Goal: Task Accomplishment & Management: Complete application form

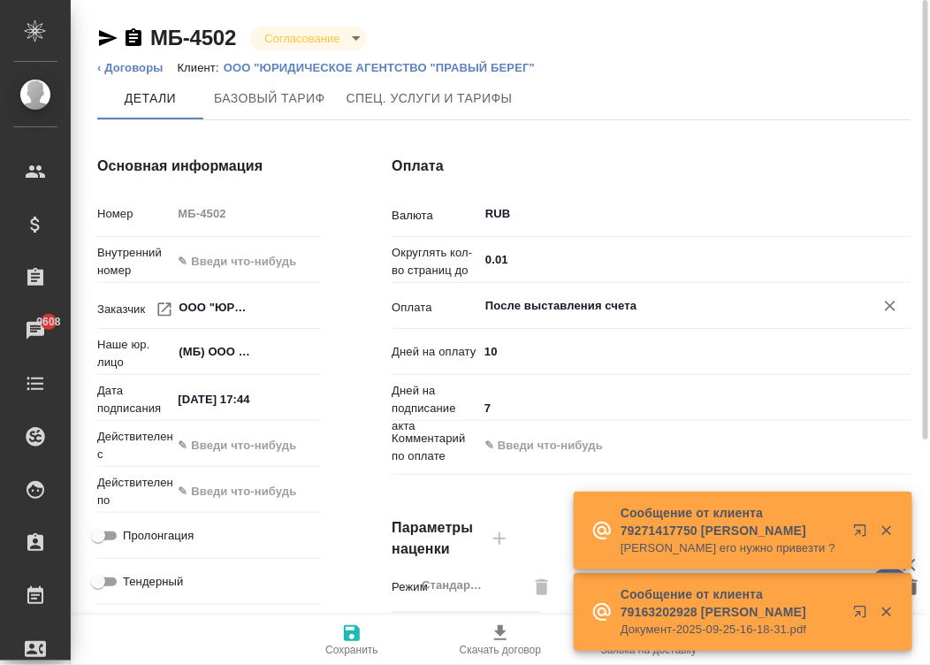
click at [578, 299] on input "После выставления счета" at bounding box center [665, 305] width 363 height 21
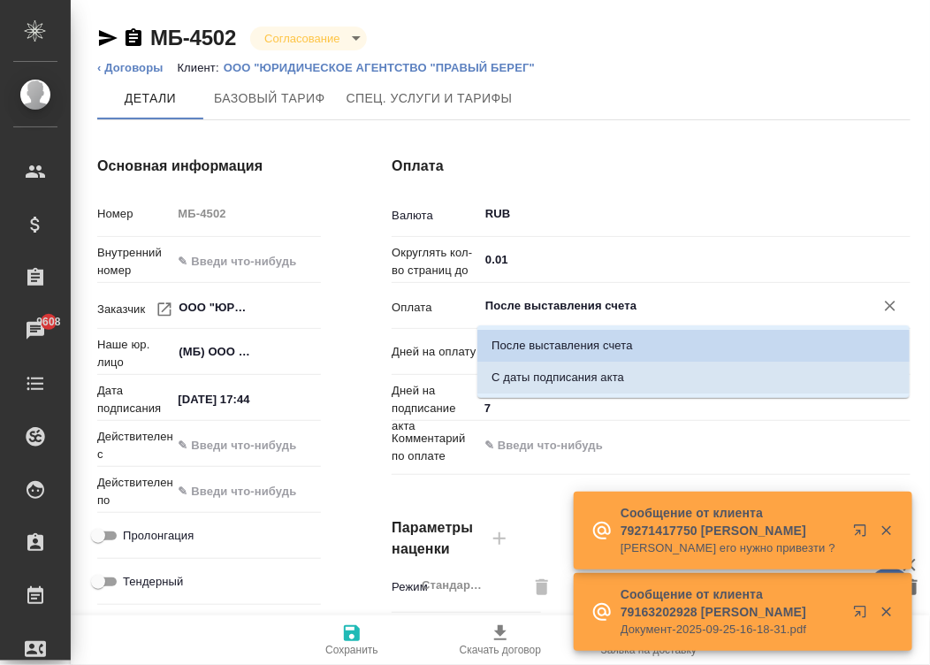
click at [615, 377] on p "С даты подписания акта" at bounding box center [558, 378] width 133 height 18
type input "С даты подписания акта"
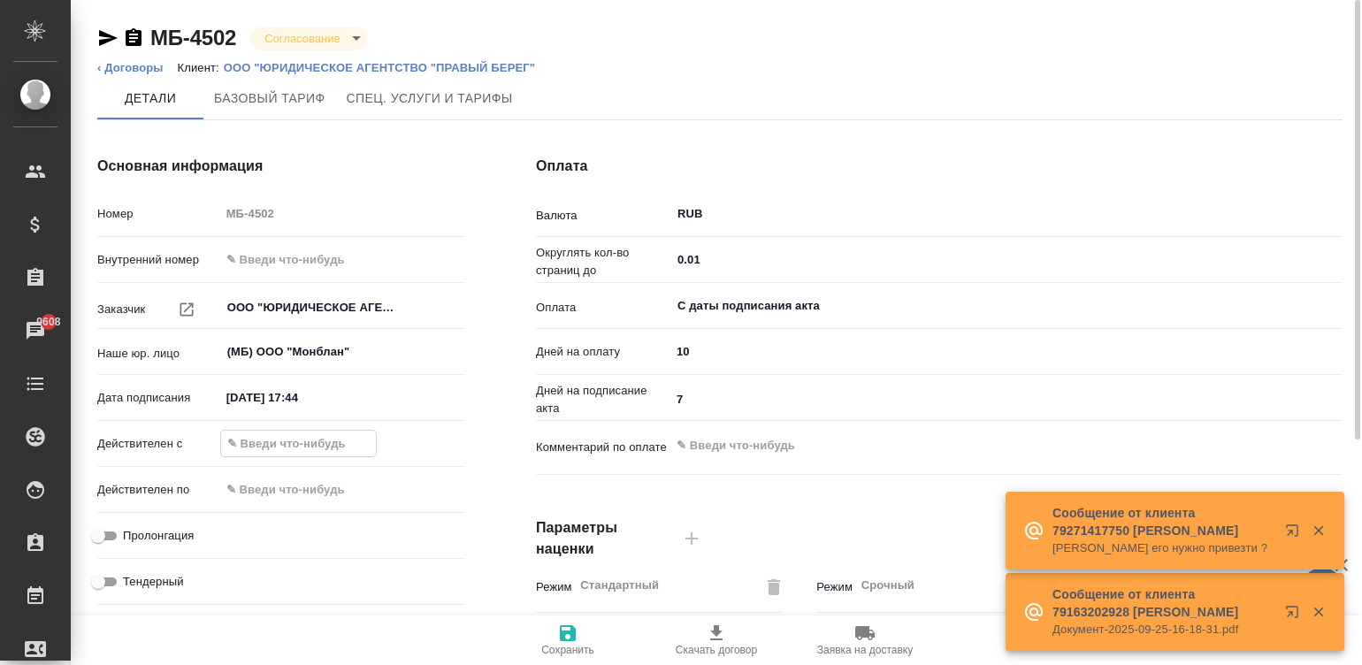
click at [297, 433] on input "text" at bounding box center [298, 444] width 155 height 26
click at [332, 389] on input "05.09.2025 17:44" at bounding box center [297, 398] width 155 height 26
click at [332, 389] on input "05.09.2025 17:44" at bounding box center [298, 398] width 155 height 26
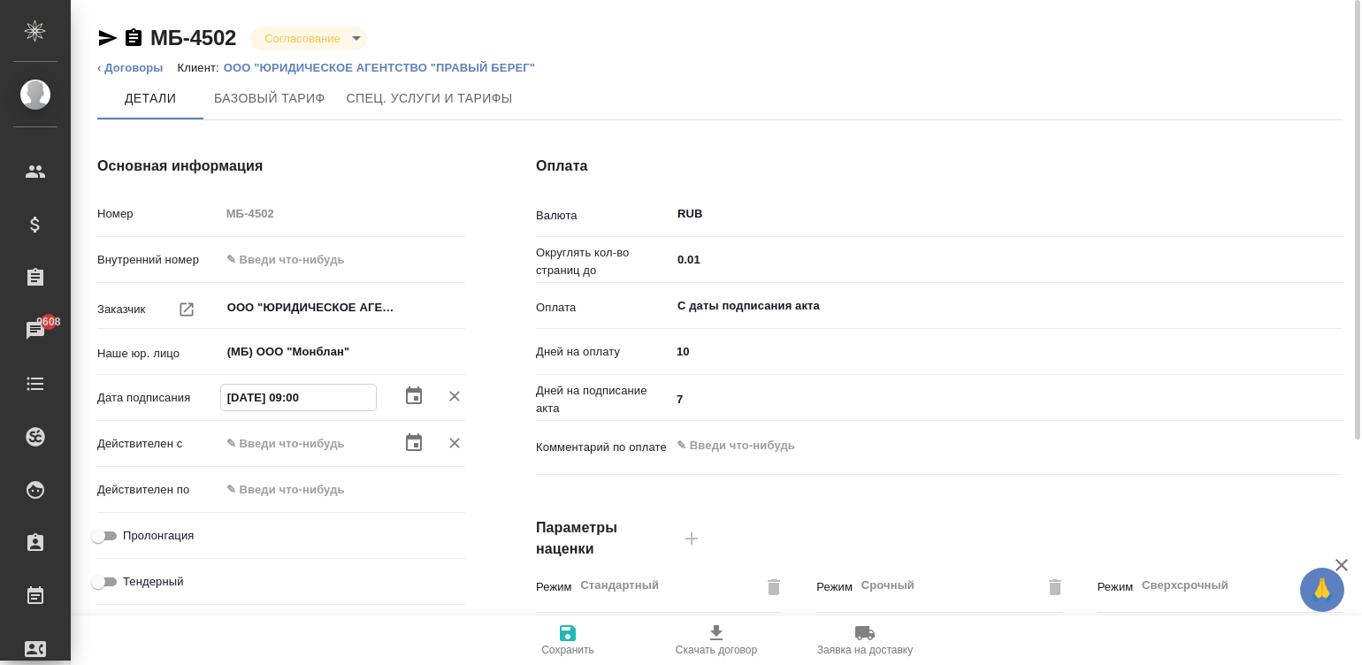
type input "05.09.2025 09:00"
click at [271, 436] on input "text" at bounding box center [297, 444] width 155 height 26
click at [271, 436] on input "text" at bounding box center [298, 444] width 155 height 26
paste input "05.09.2025 09:00"
type input "05.09.2025 09:00"
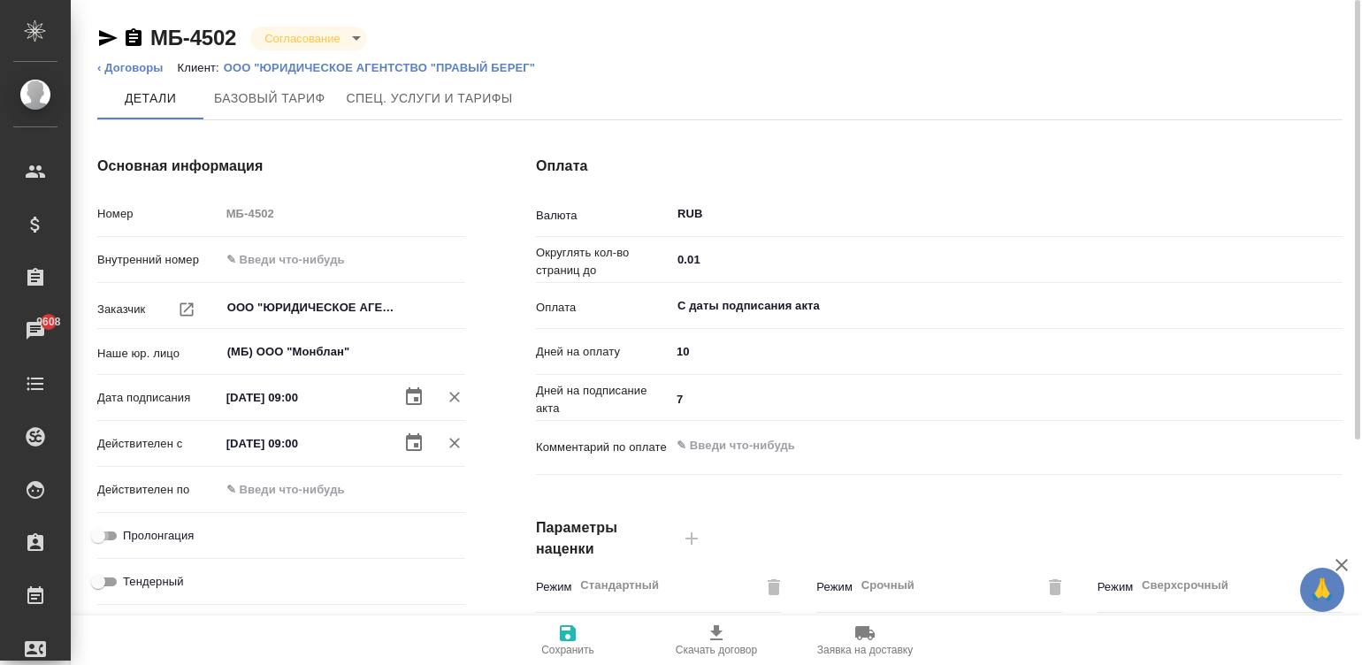
click at [108, 534] on input "Пролонгация" at bounding box center [98, 535] width 64 height 21
checkbox input "true"
click at [580, 629] on span "Сохранить" at bounding box center [567, 640] width 127 height 34
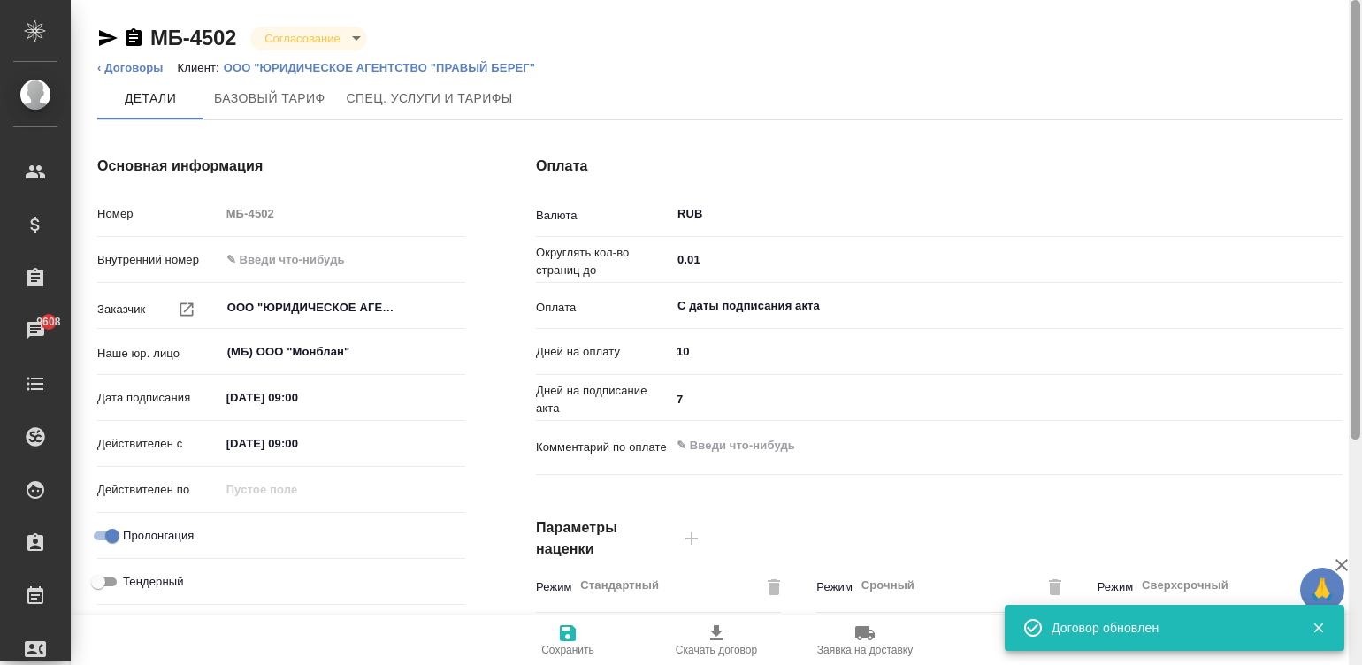
scroll to position [537, 0]
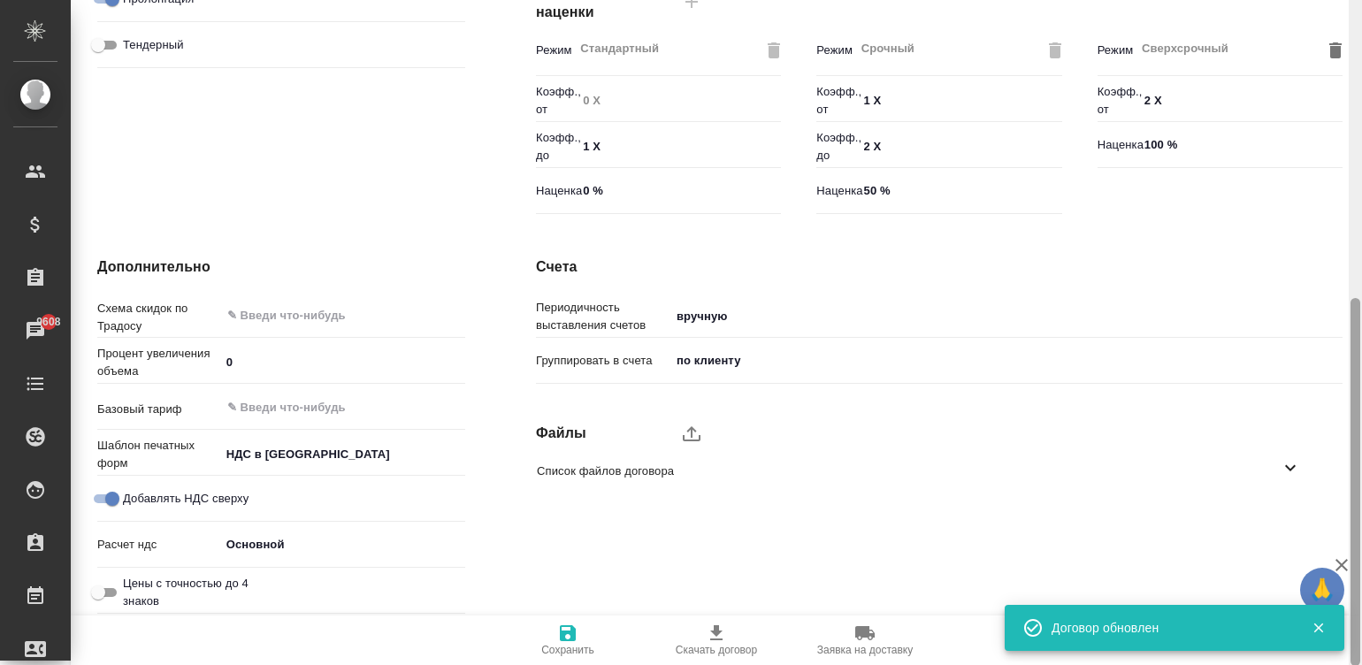
click at [930, 476] on div at bounding box center [1355, 333] width 13 height 666
click at [685, 420] on label "upload" at bounding box center [691, 433] width 42 height 42
click at [0, 0] on input "upload" at bounding box center [0, 0] width 0 height 0
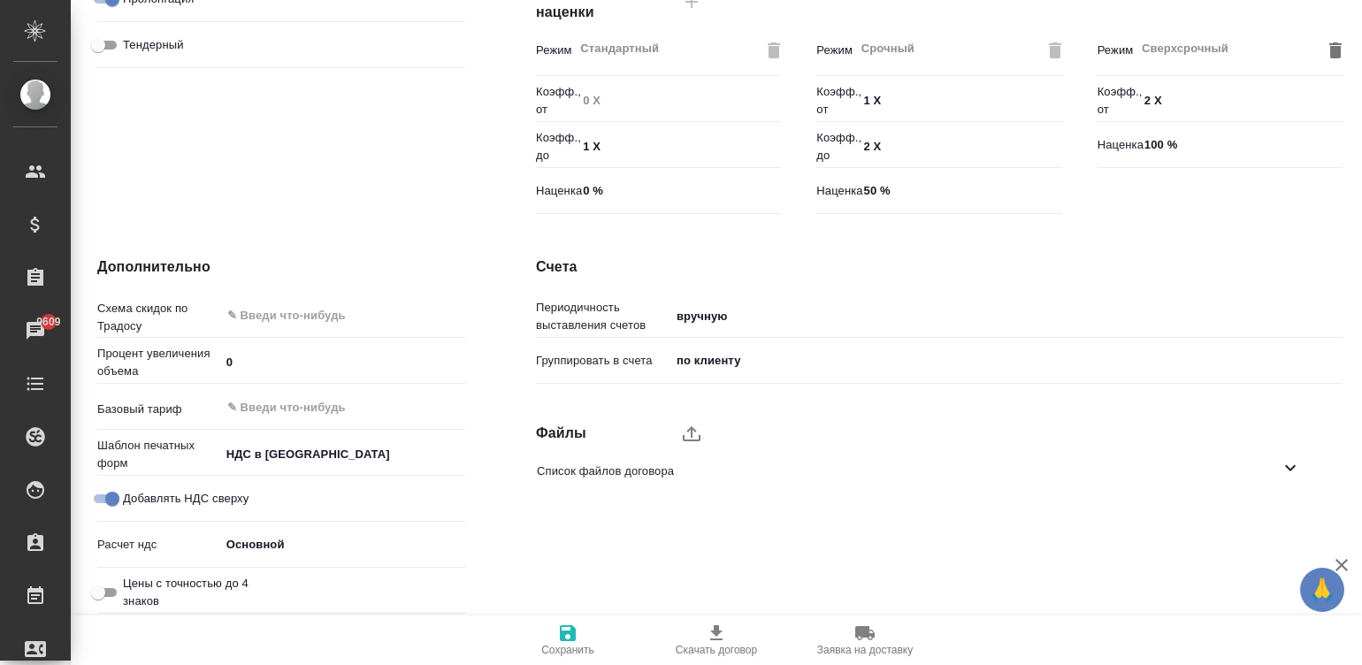
type textarea "x"
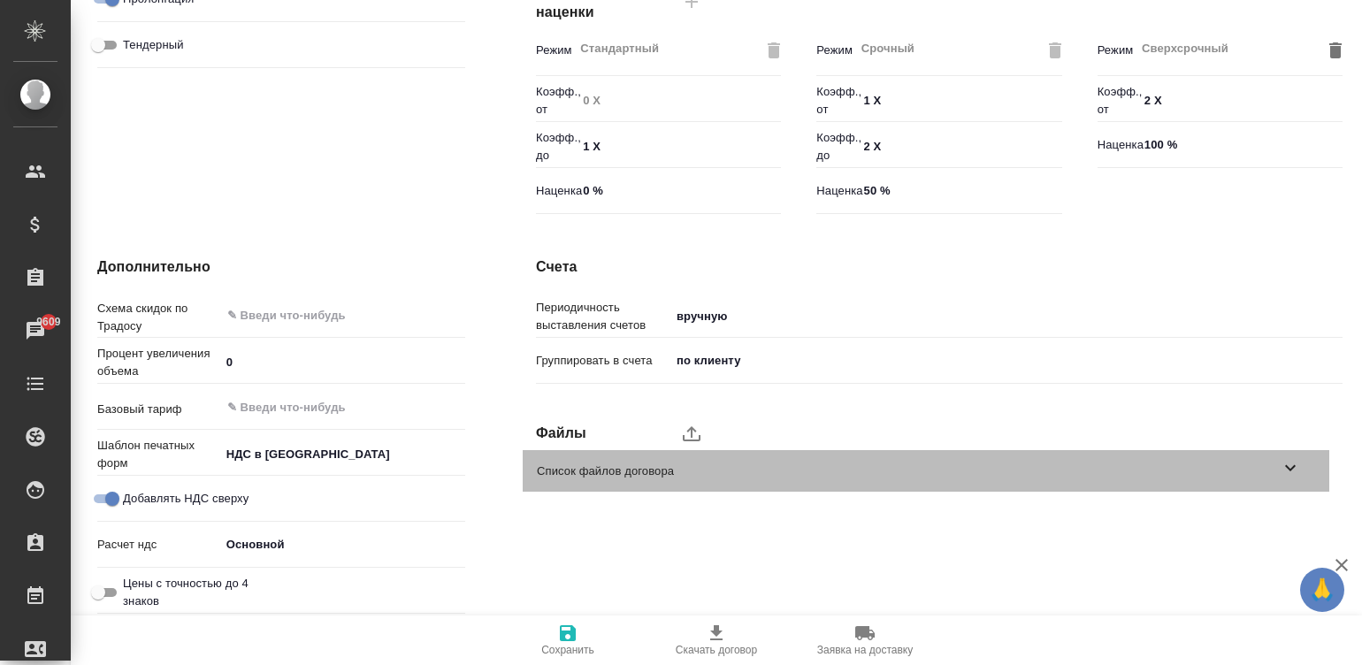
click at [930, 466] on span "Список файлов договора" at bounding box center [908, 472] width 743 height 18
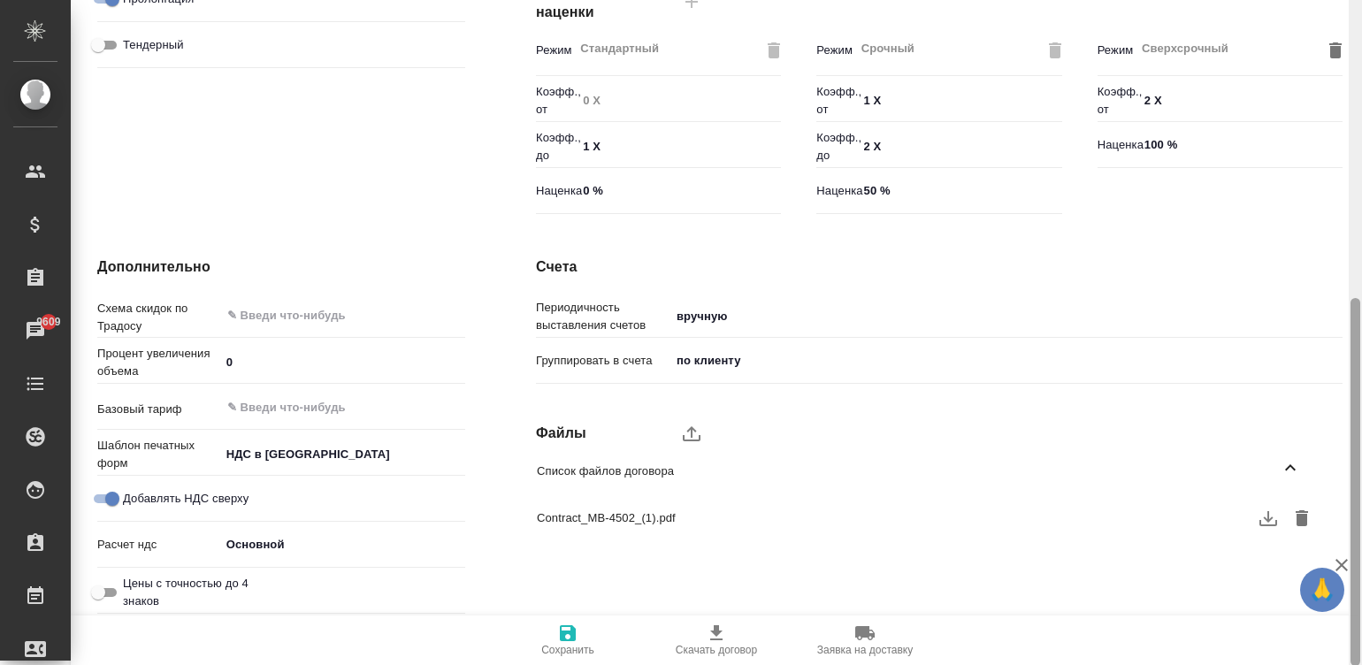
scroll to position [0, 0]
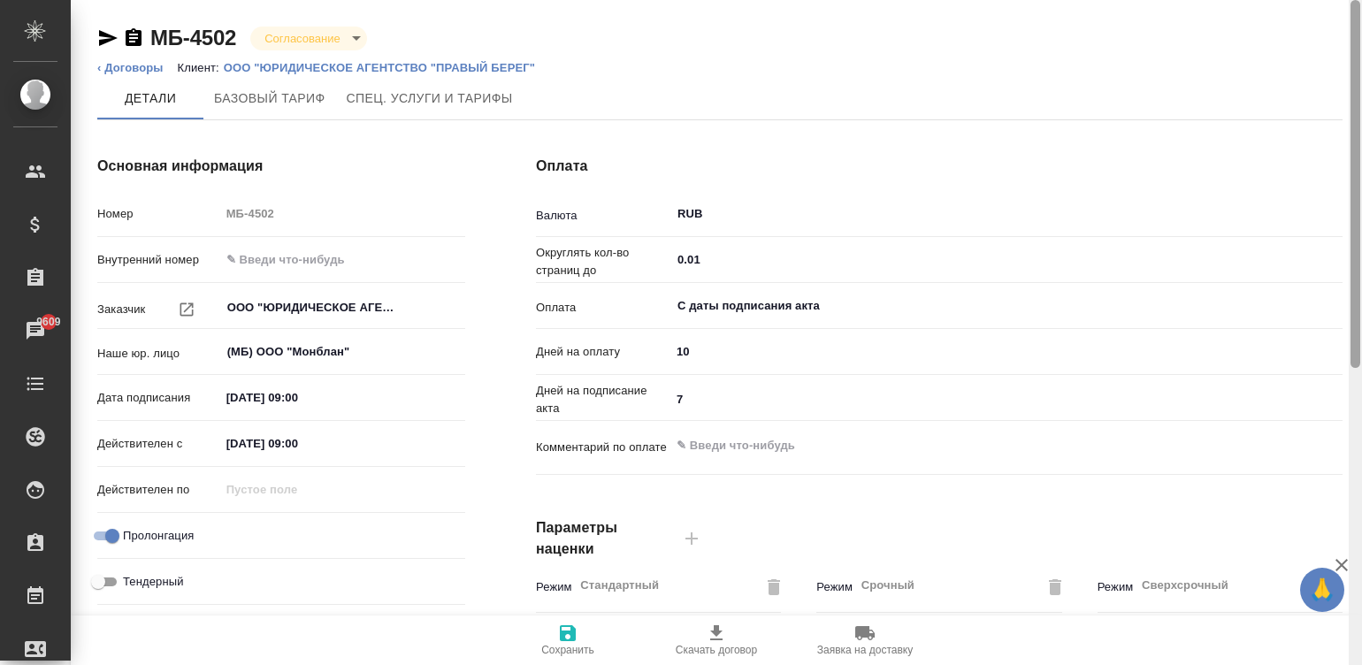
click at [930, 37] on div at bounding box center [1355, 333] width 13 height 666
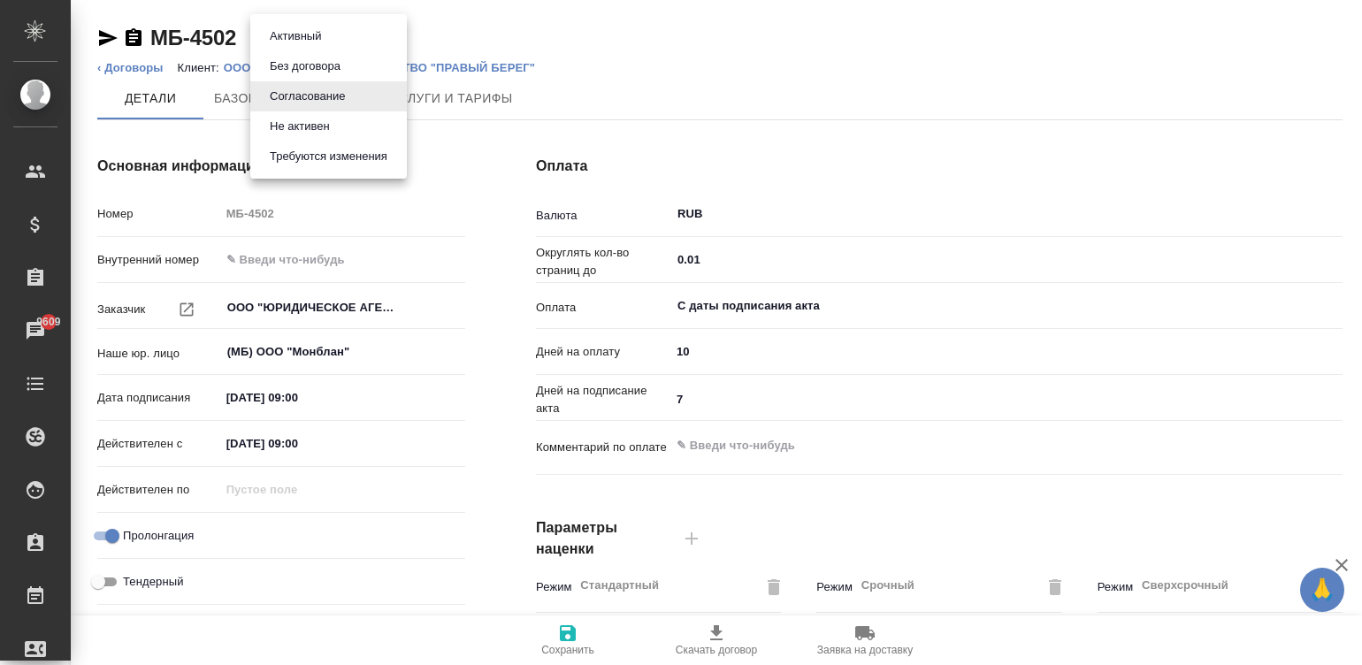
click at [331, 36] on body "🙏 .cls-1 fill:#fff; AWATERA Малинина Мария m.malinina Клиенты Спецификации Зака…" at bounding box center [681, 332] width 1362 height 665
click at [354, 27] on li "Активный" at bounding box center [328, 36] width 157 height 30
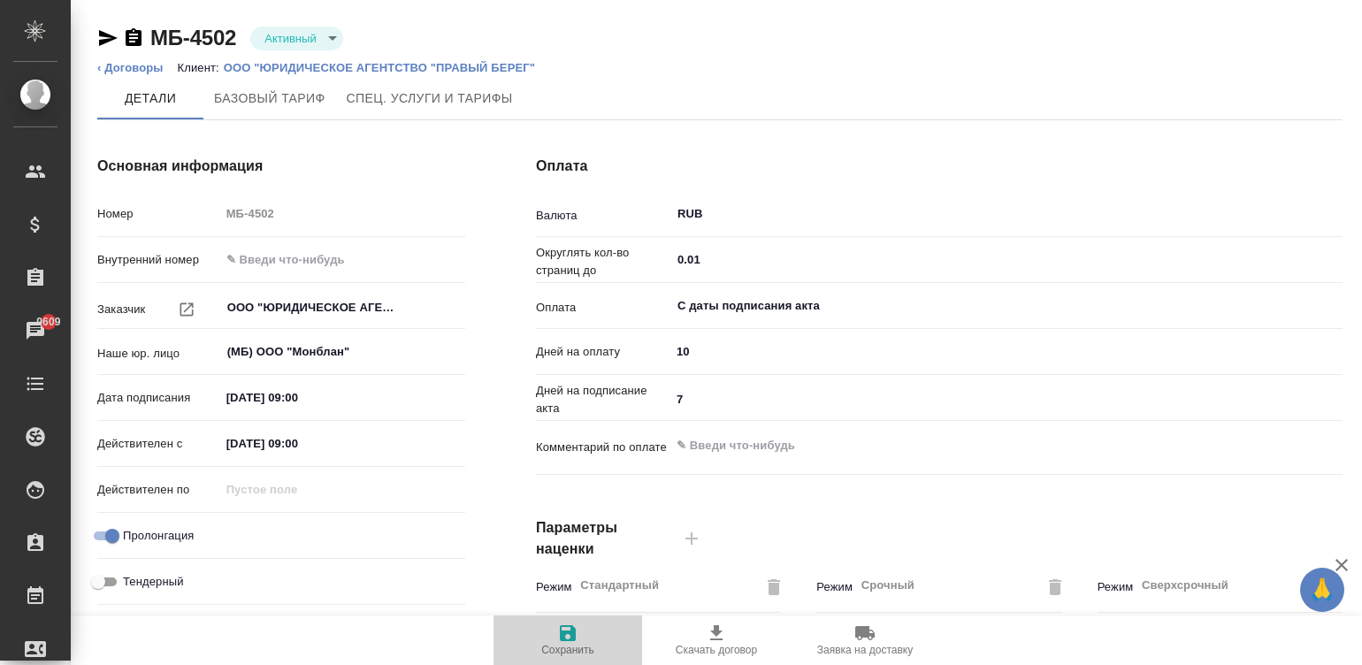
click at [570, 639] on icon "button" at bounding box center [568, 633] width 16 height 16
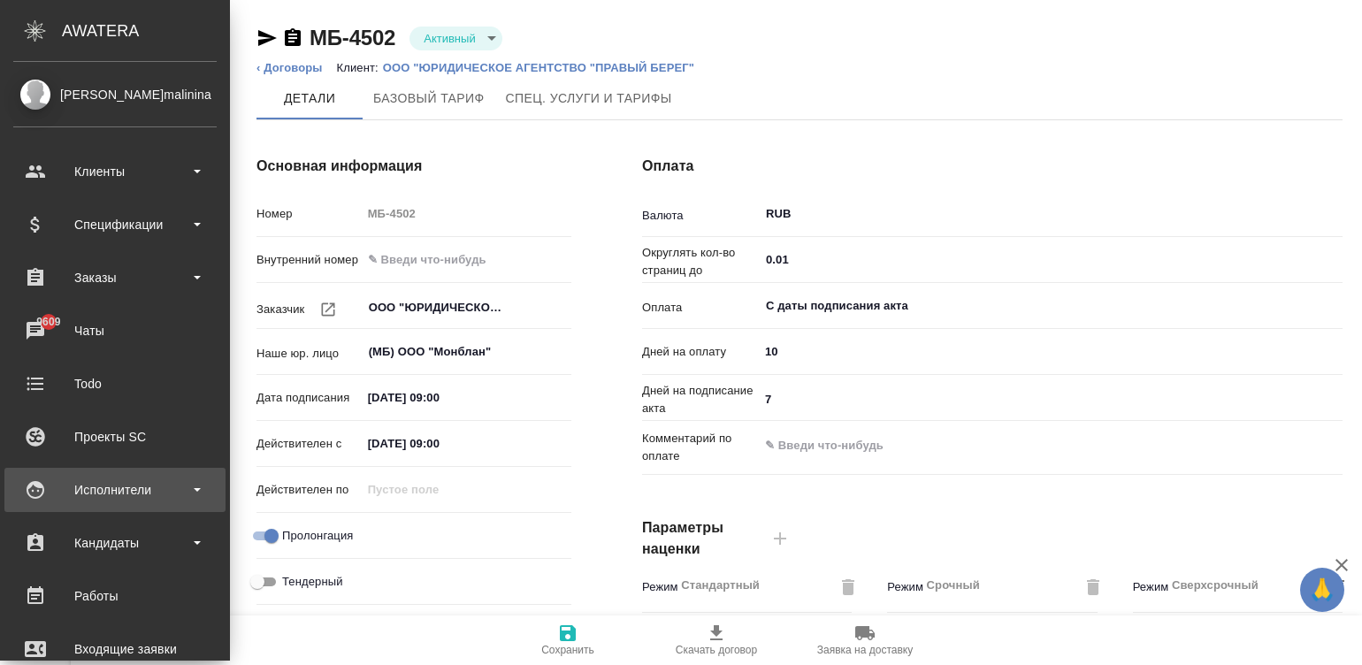
click at [30, 494] on div "Исполнители" at bounding box center [114, 490] width 203 height 27
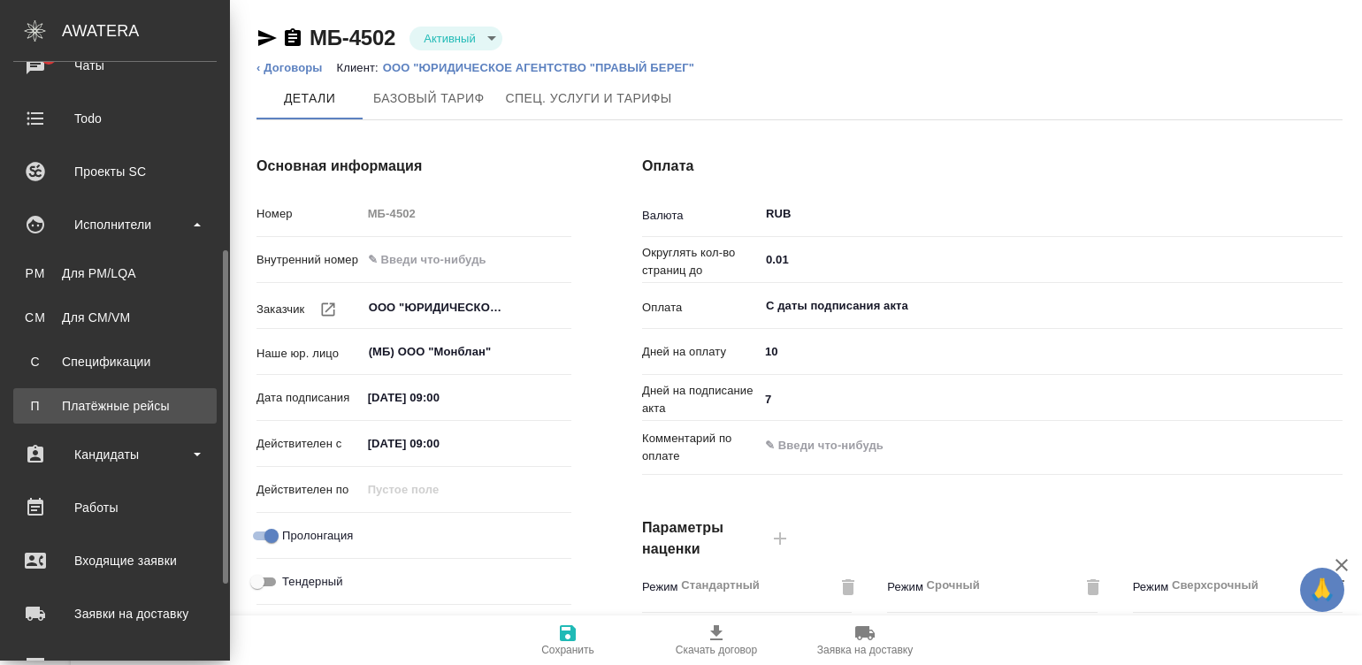
scroll to position [318, 0]
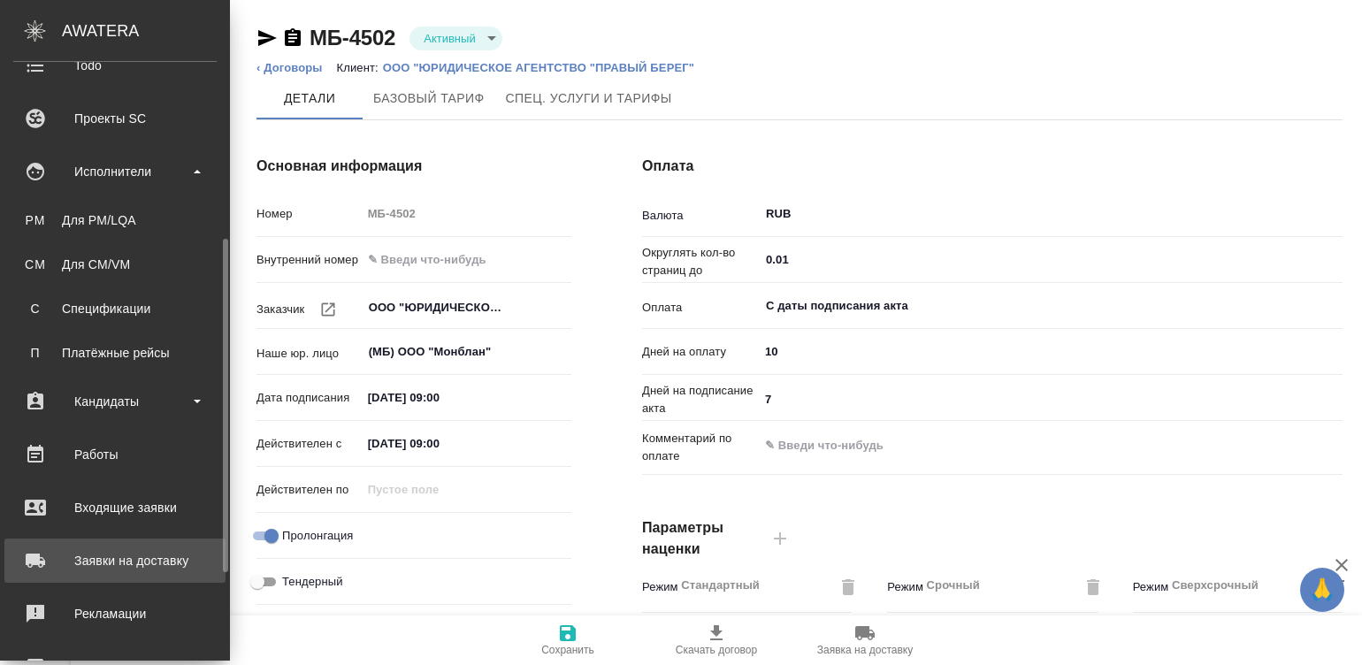
click at [104, 551] on div "Заявки на доставку" at bounding box center [114, 560] width 203 height 27
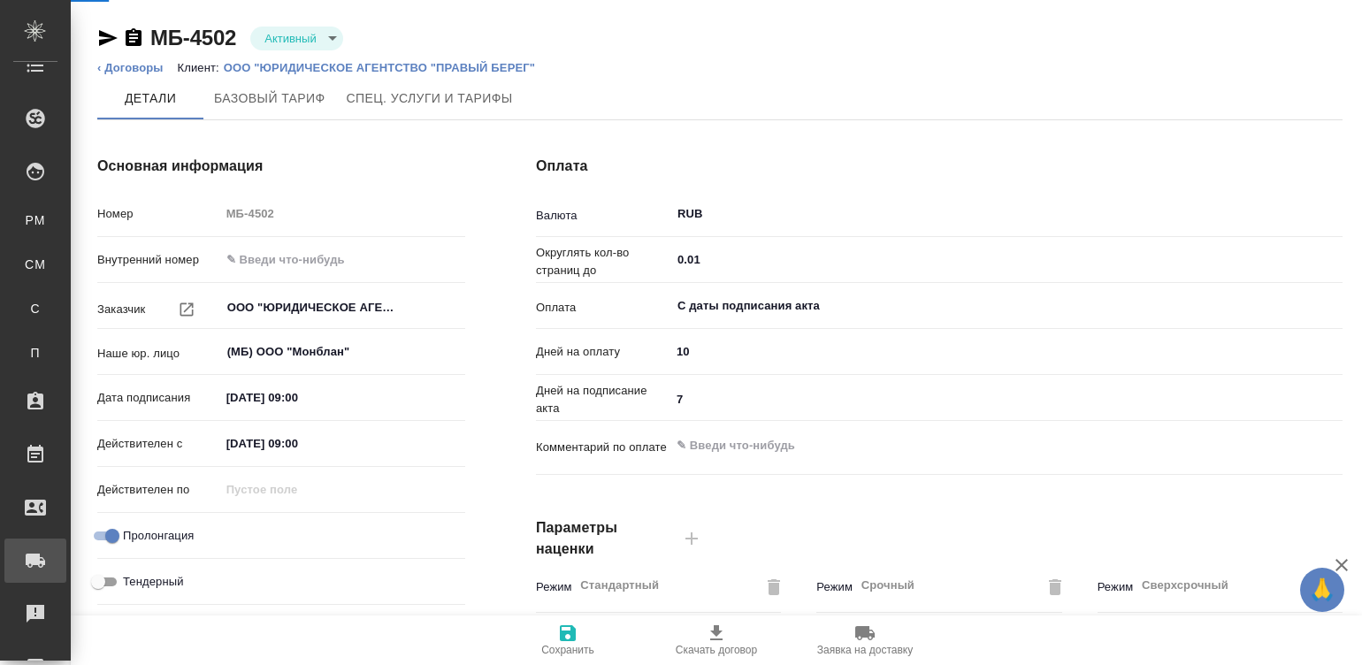
type textarea "x"
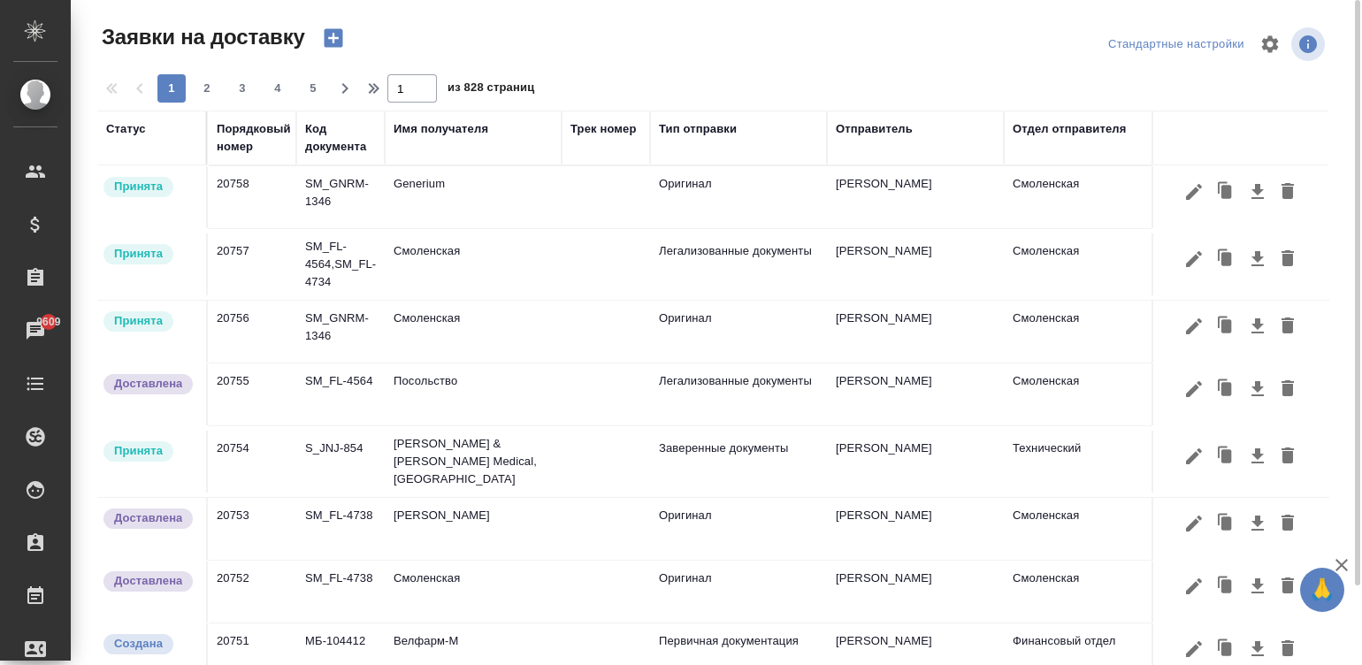
click at [331, 35] on icon "button" at bounding box center [333, 38] width 19 height 19
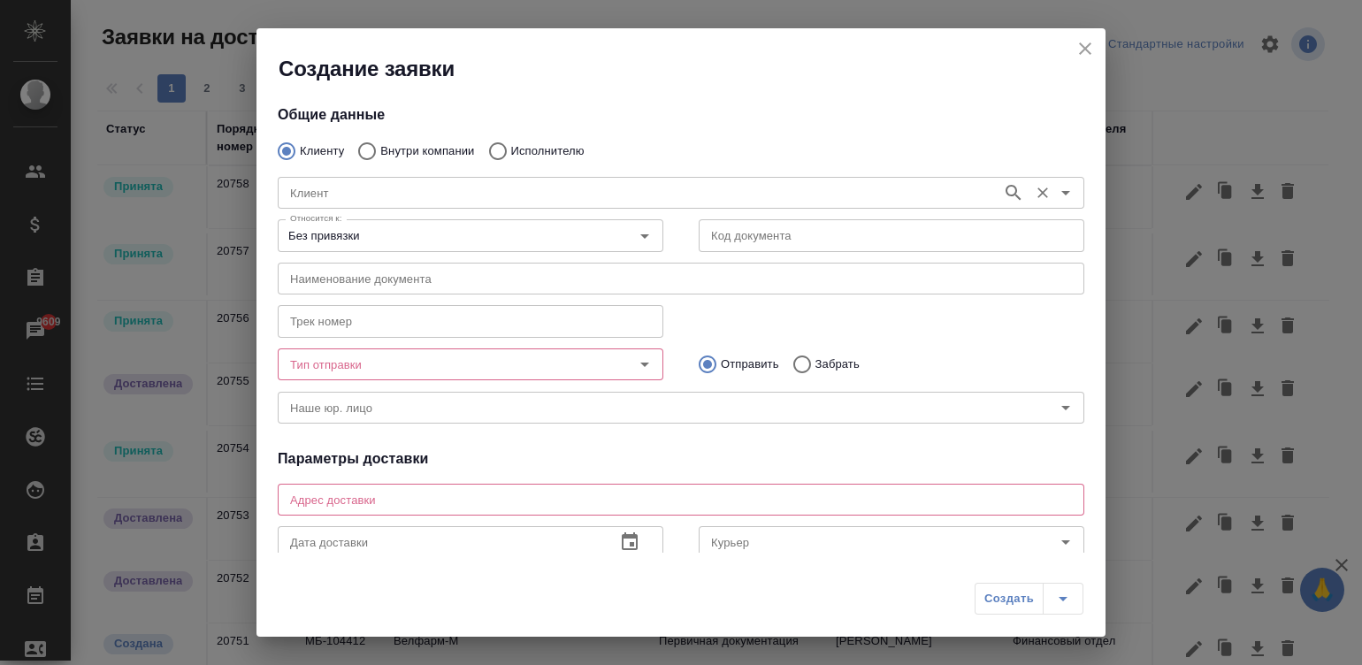
click at [388, 193] on input "Клиент" at bounding box center [638, 192] width 710 height 21
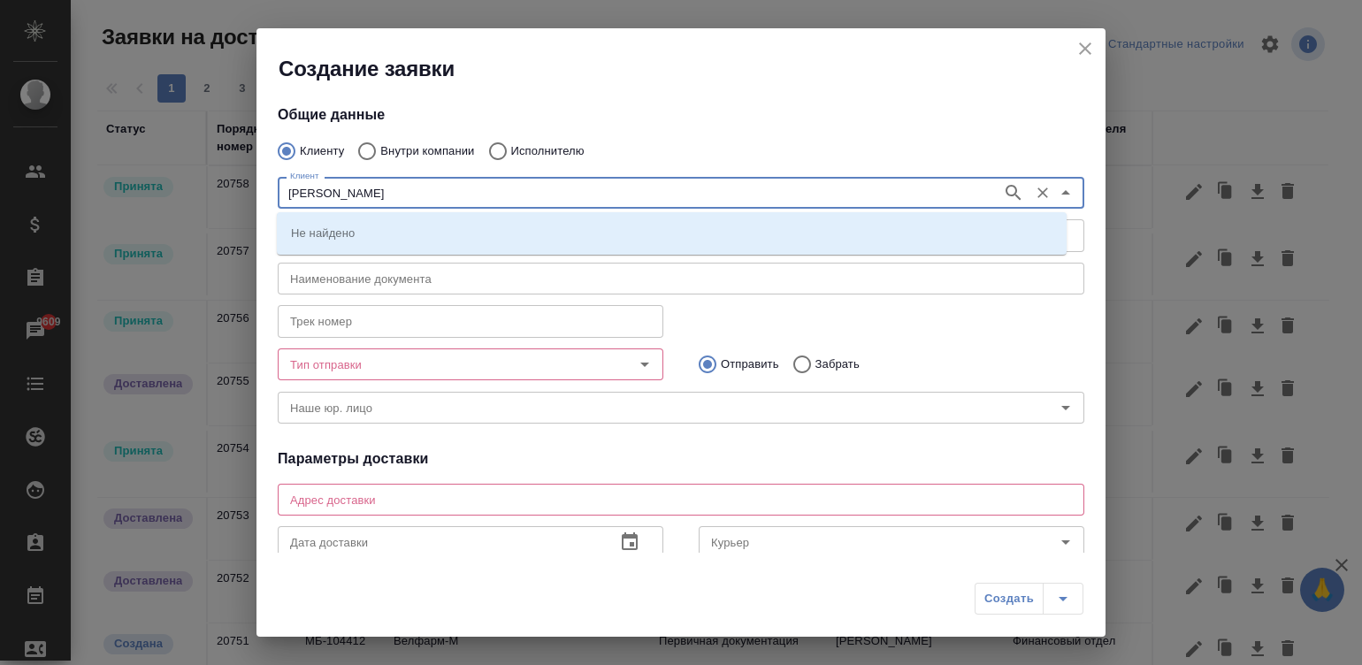
type input "john"
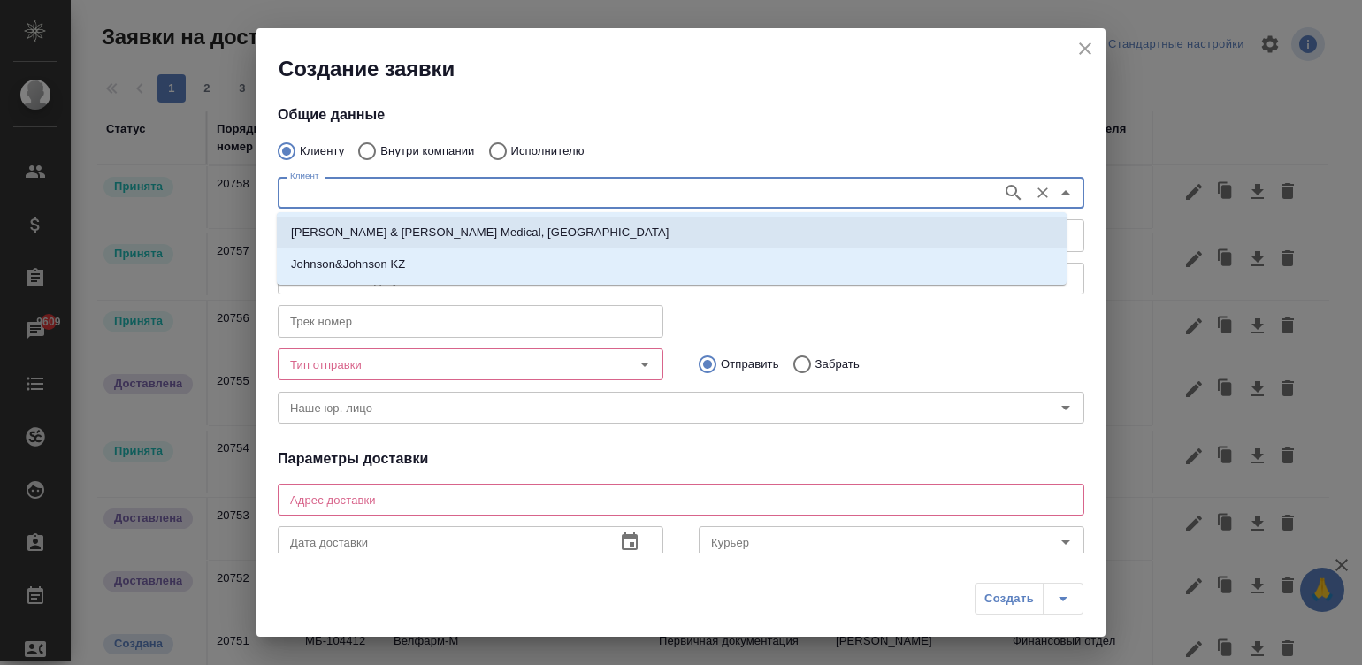
click at [311, 230] on p "Johnson & Johnson Medical, Russia" at bounding box center [480, 233] width 379 height 18
drag, startPoint x: 311, startPoint y: 230, endPoint x: 429, endPoint y: 249, distance: 119.1
click at [311, 230] on input "Без привязки" at bounding box center [441, 235] width 316 height 21
type input "Johnson & Johnson Medical, Russia"
type textarea "121614, Russia, Moscow 17, Krylatskaya str., building 3, floor 3"
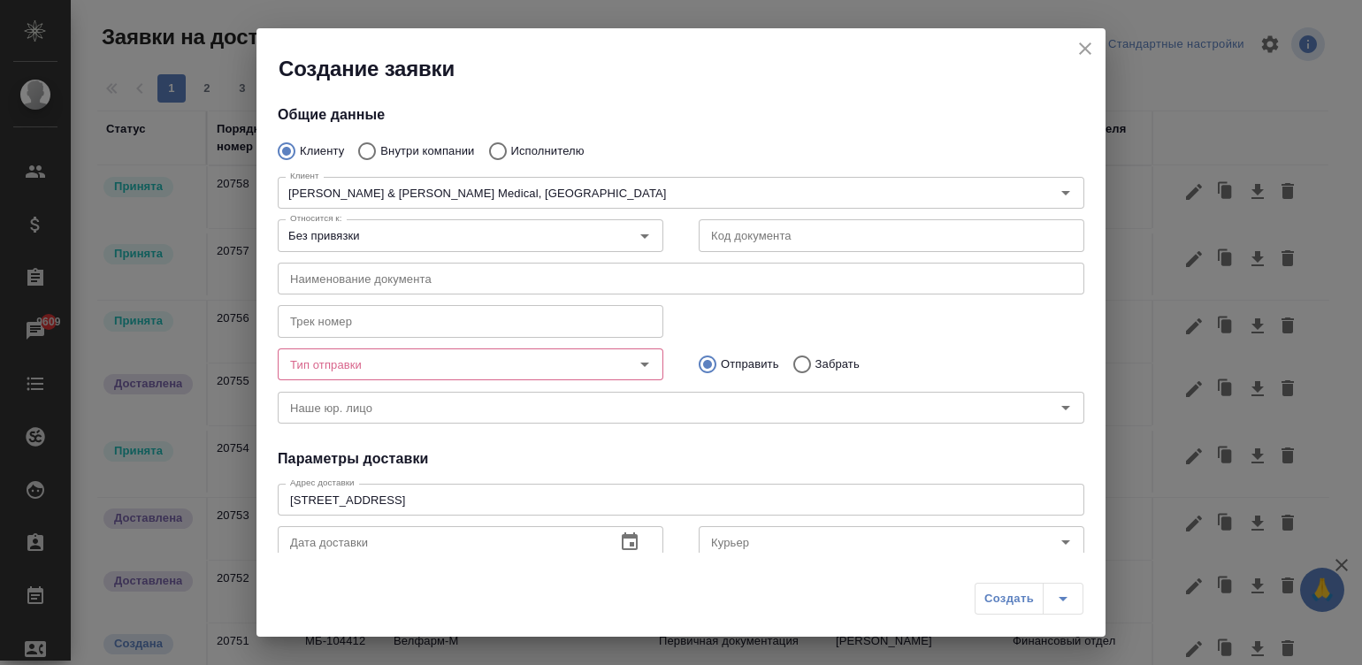
click at [809, 102] on div "Общие данные Клиенту Внутри компании Исполнителю Клиент Johnson & Johnson Medic…" at bounding box center [680, 318] width 849 height 470
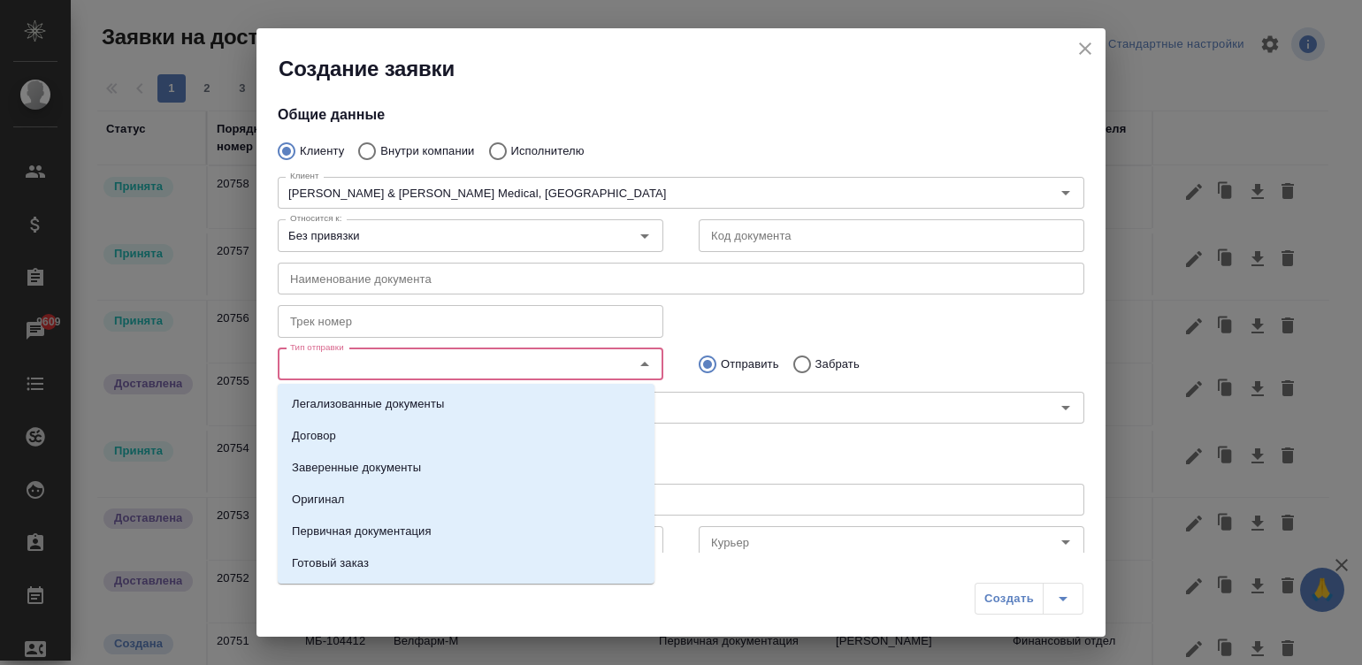
click at [371, 359] on input "Тип отправки" at bounding box center [441, 364] width 316 height 21
click at [376, 494] on li "Оригинал" at bounding box center [466, 500] width 377 height 32
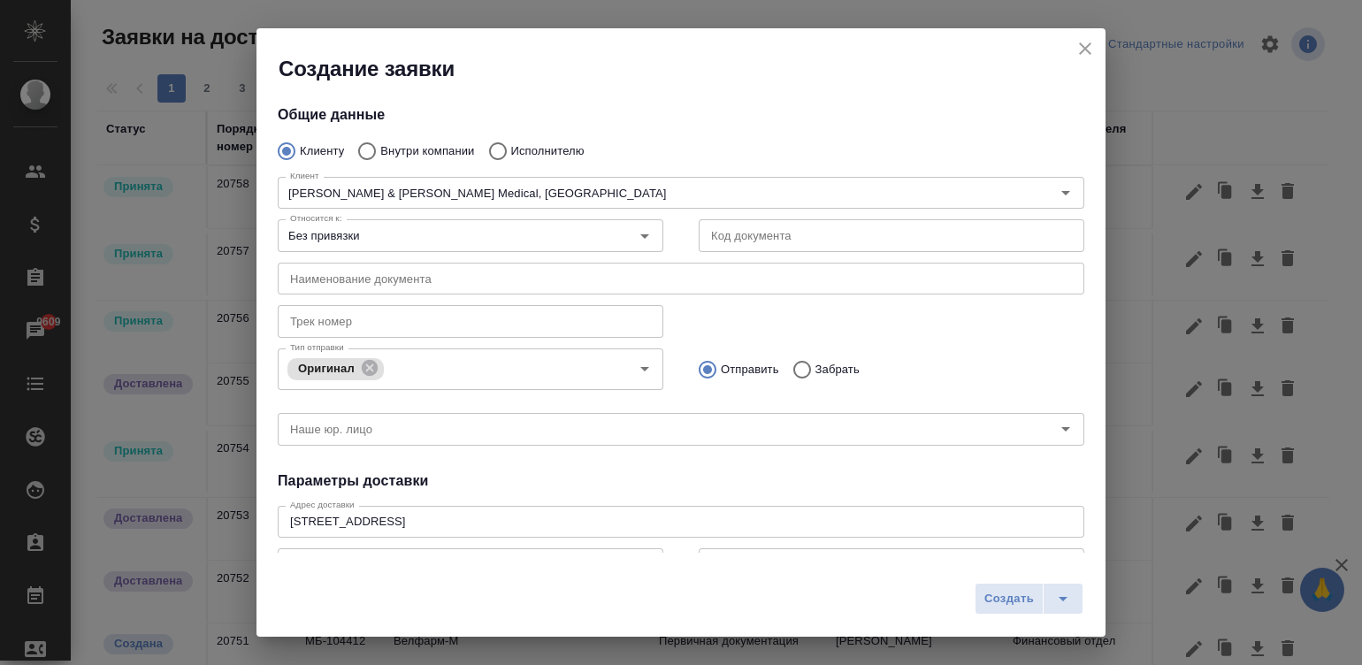
click at [875, 318] on div "Трек номер Трек номер" at bounding box center [681, 319] width 842 height 78
click at [577, 410] on div "Наше юр. лицо Наше юр. лицо" at bounding box center [681, 427] width 807 height 42
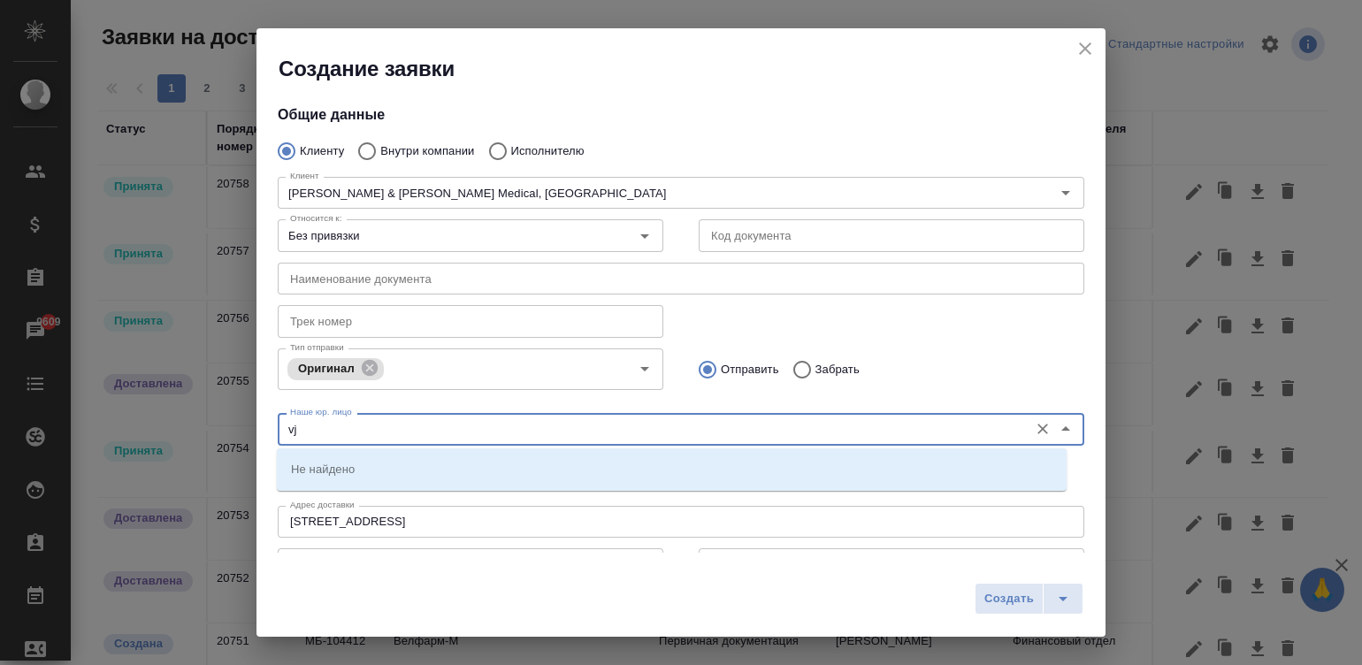
type input "v"
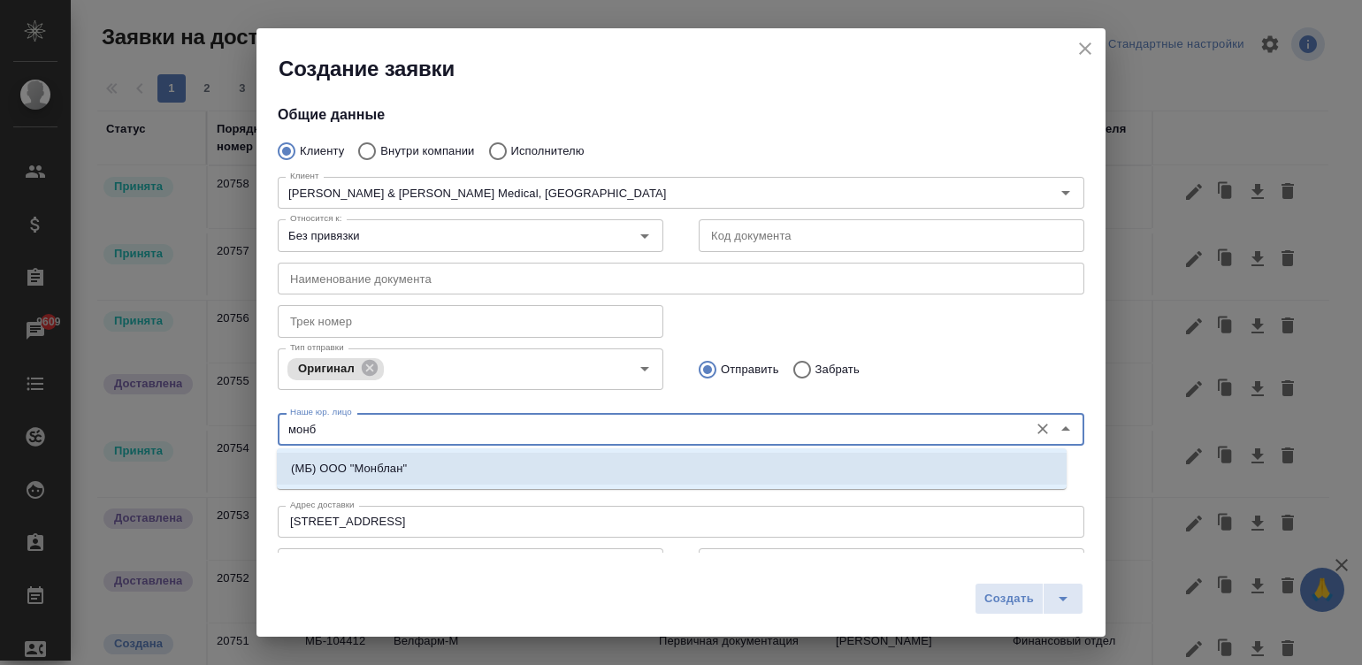
click at [438, 462] on li "(МБ) ООО "Монблан"" at bounding box center [672, 469] width 790 height 32
type input "(МБ) ООО "Монблан""
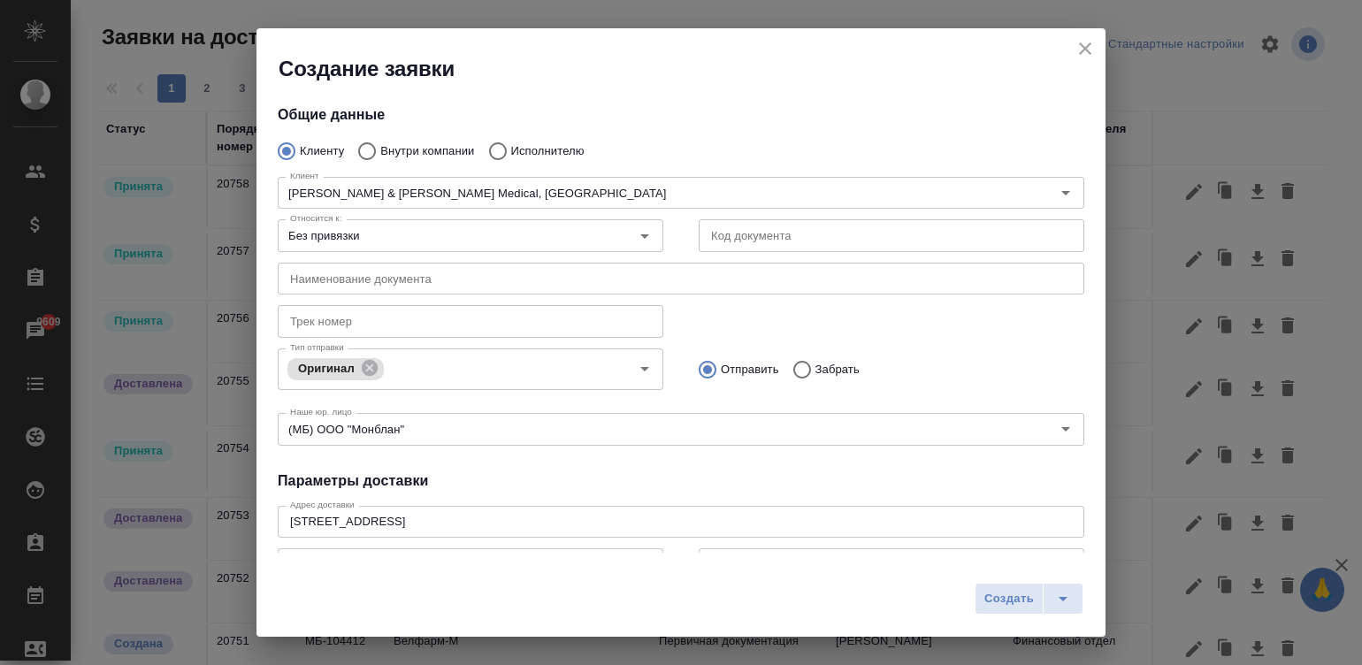
click at [438, 462] on div "Общие данные Клиенту Внутри компании Исполнителю Клиент Johnson & Johnson Medic…" at bounding box center [680, 318] width 849 height 470
click at [557, 516] on textarea "121614, Russia, Moscow 17, Krylatskaya str., building 3, floor 3" at bounding box center [681, 521] width 782 height 13
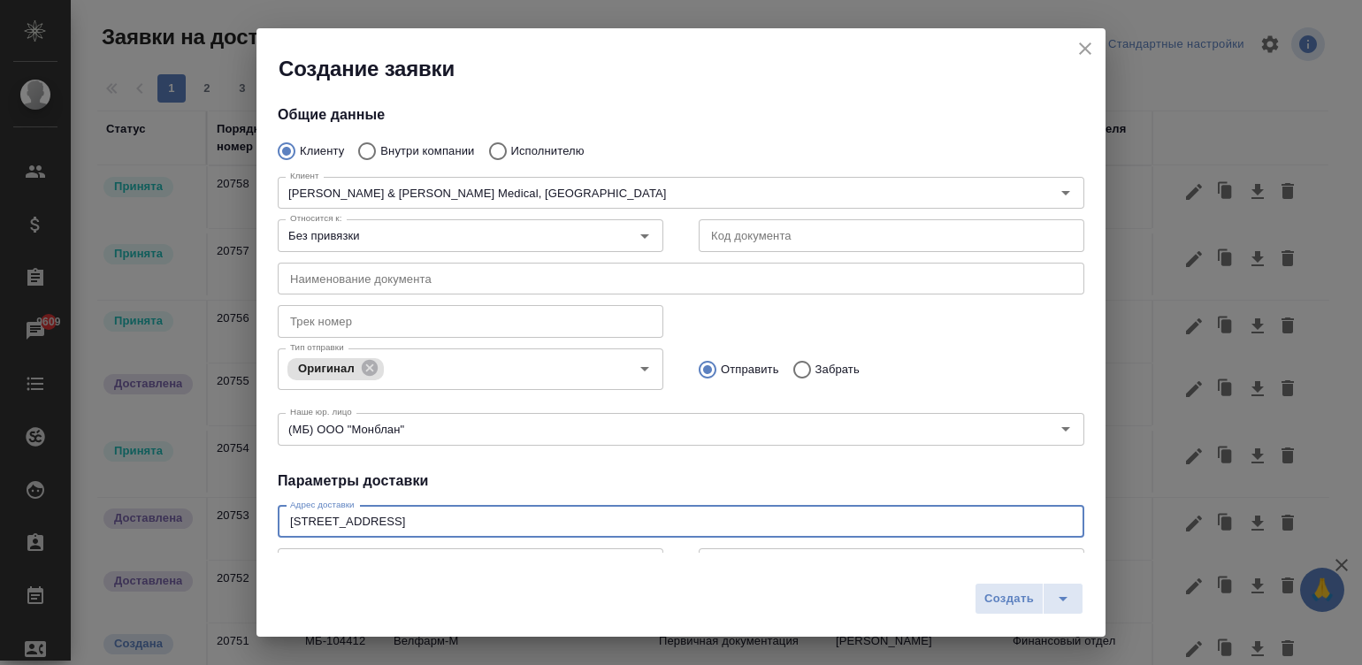
click at [557, 516] on textarea "121614, Russia, Moscow 17, Krylatskaya str., building 3, floor 3" at bounding box center [681, 521] width 782 height 13
paste textarea "г Москва, ул Крылатская, д 17 к"
type textarea "121614, г Москва, ул Крылатская, д 17 к 3"
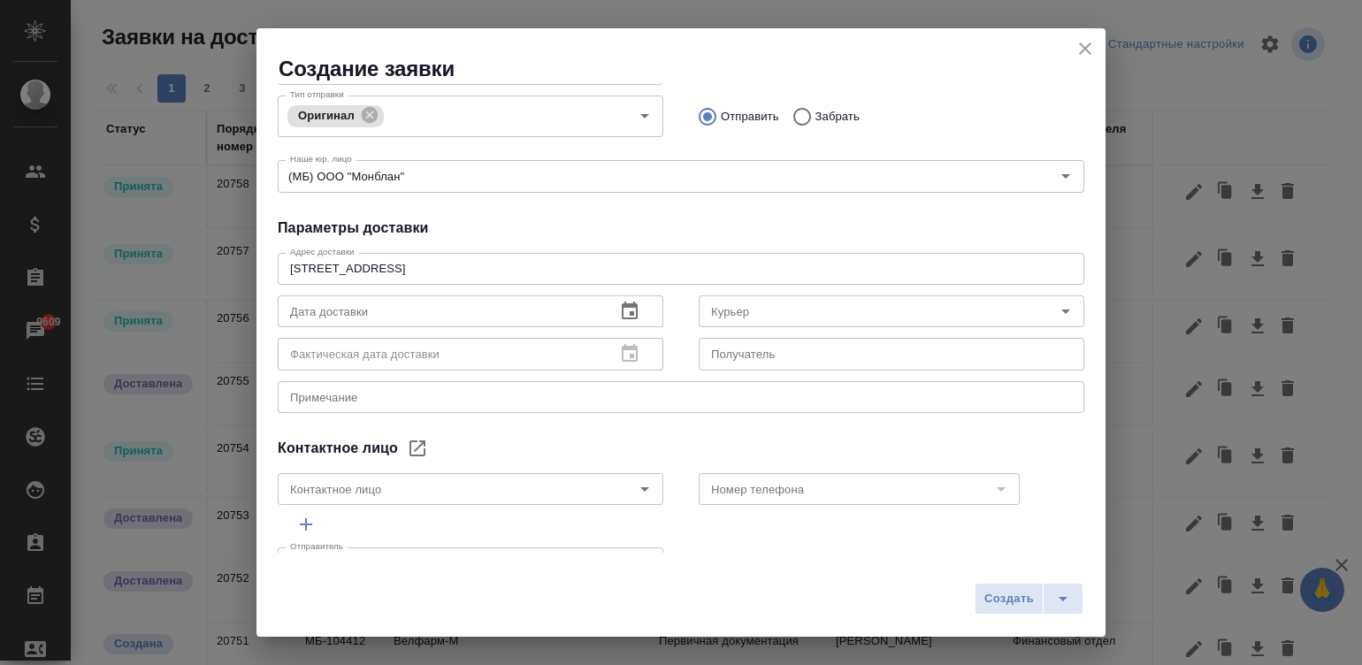
scroll to position [263, 0]
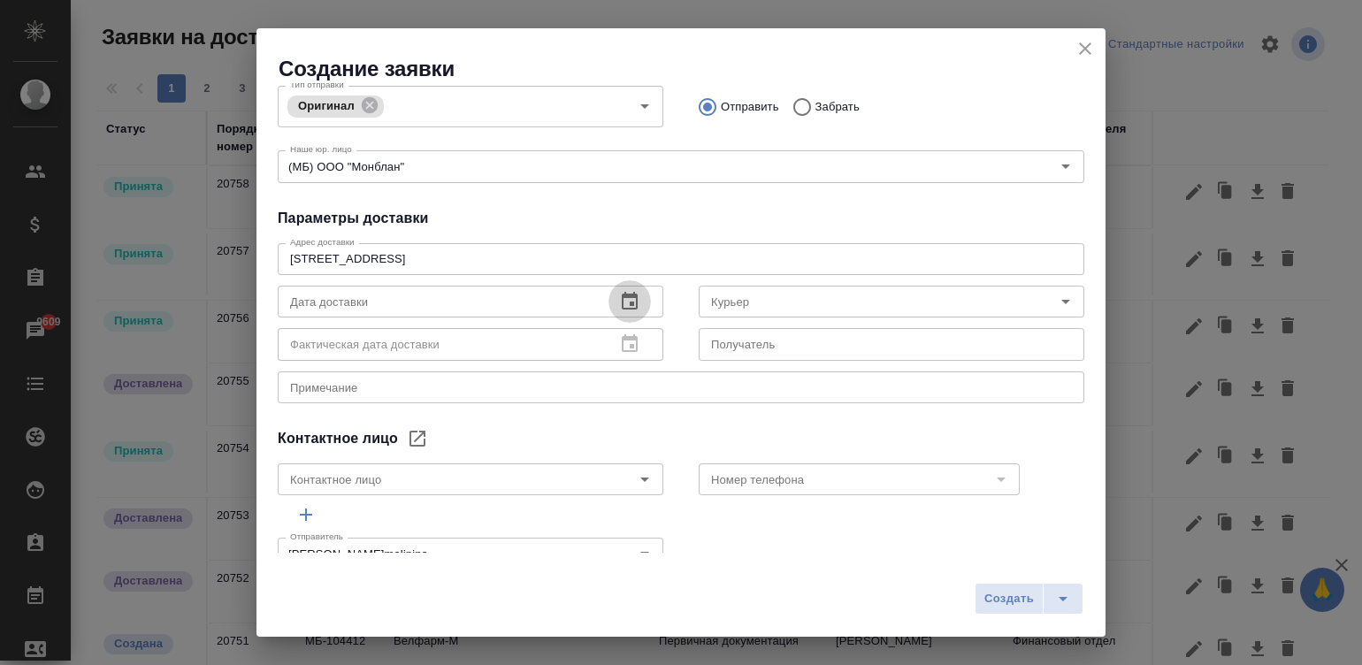
click at [622, 296] on icon "button" at bounding box center [630, 301] width 16 height 18
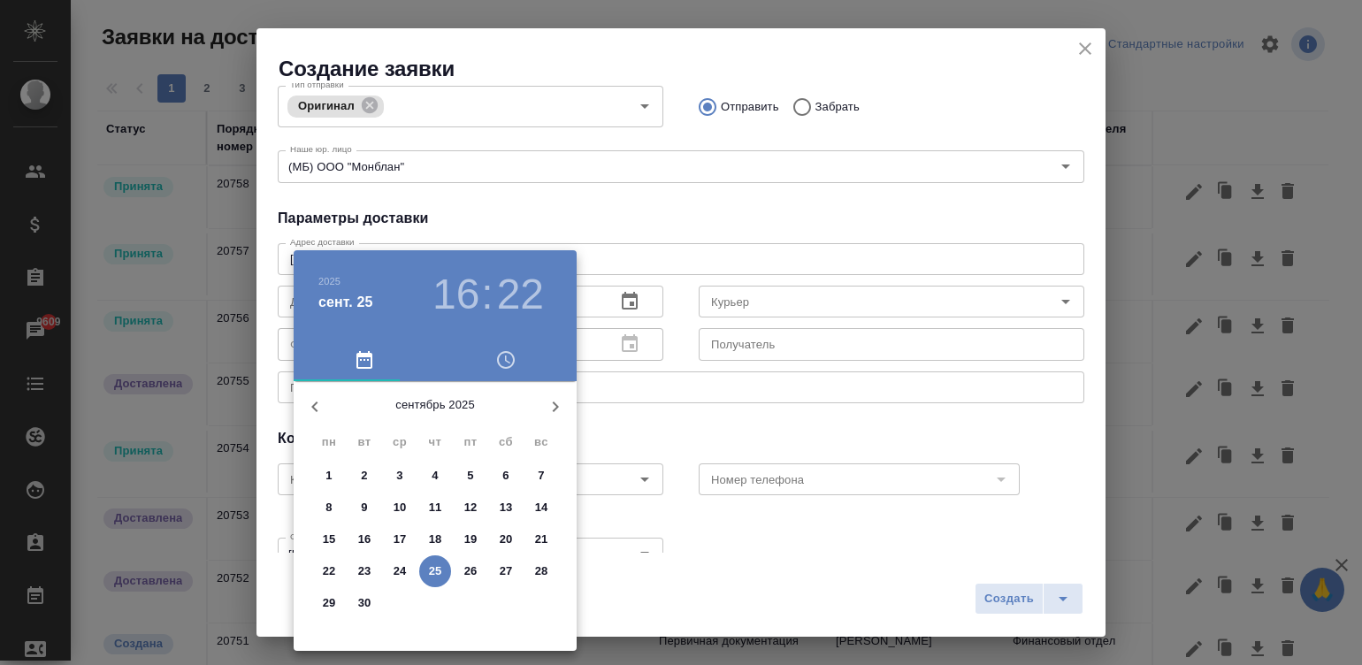
click at [455, 559] on div "26" at bounding box center [470, 571] width 35 height 32
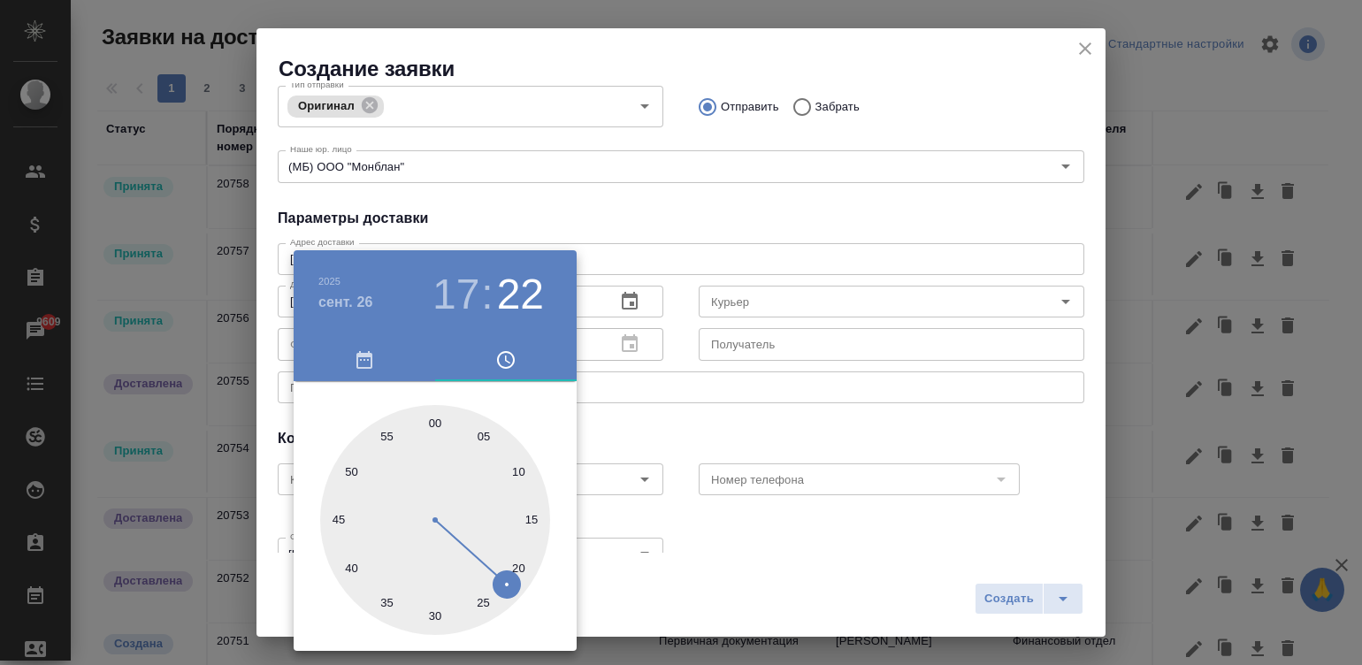
click at [433, 416] on div at bounding box center [435, 520] width 230 height 230
type input "26.09.2025 17:00"
click at [706, 425] on div at bounding box center [681, 332] width 1362 height 665
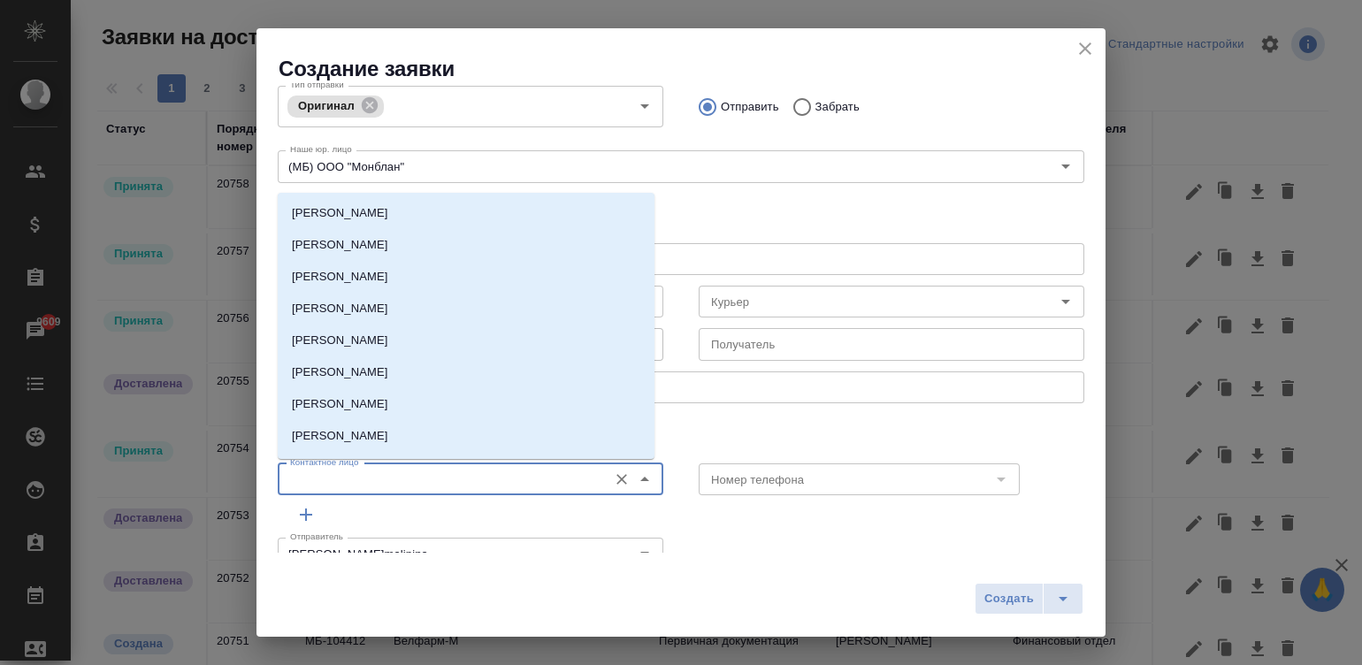
click at [576, 472] on input "Контактное лицо" at bounding box center [441, 479] width 316 height 21
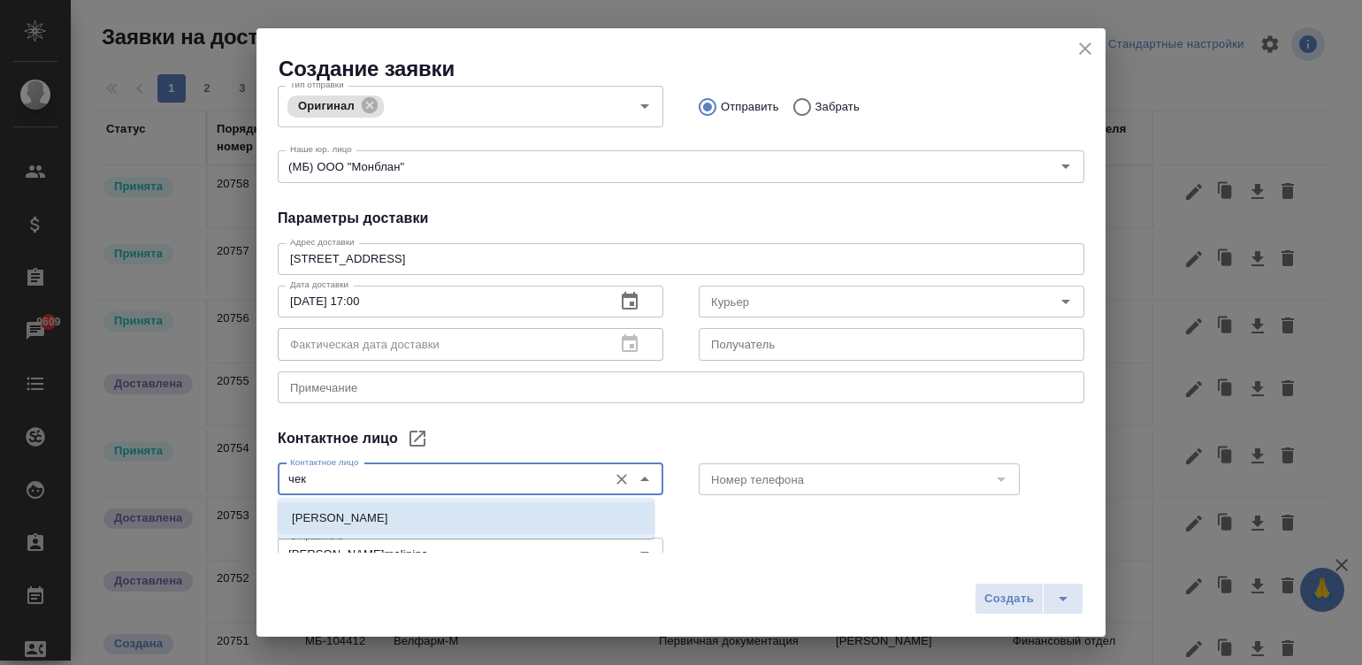
click at [507, 513] on li "Чекмаева Мария" at bounding box center [466, 518] width 377 height 32
type input "Чекмаева Мария"
click at [507, 513] on div "Отправитель Малинина Мария m.malinina Отправитель" at bounding box center [470, 552] width 421 height 78
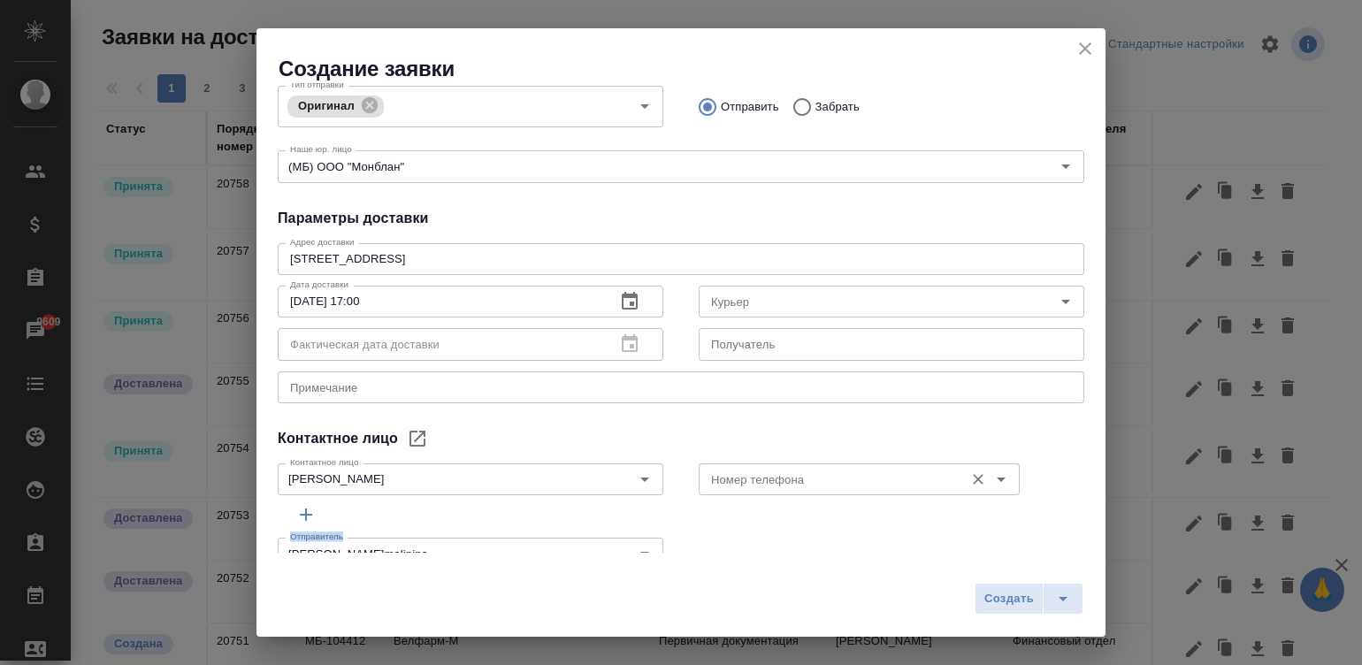
click at [756, 464] on div "Номер телефона" at bounding box center [859, 479] width 321 height 32
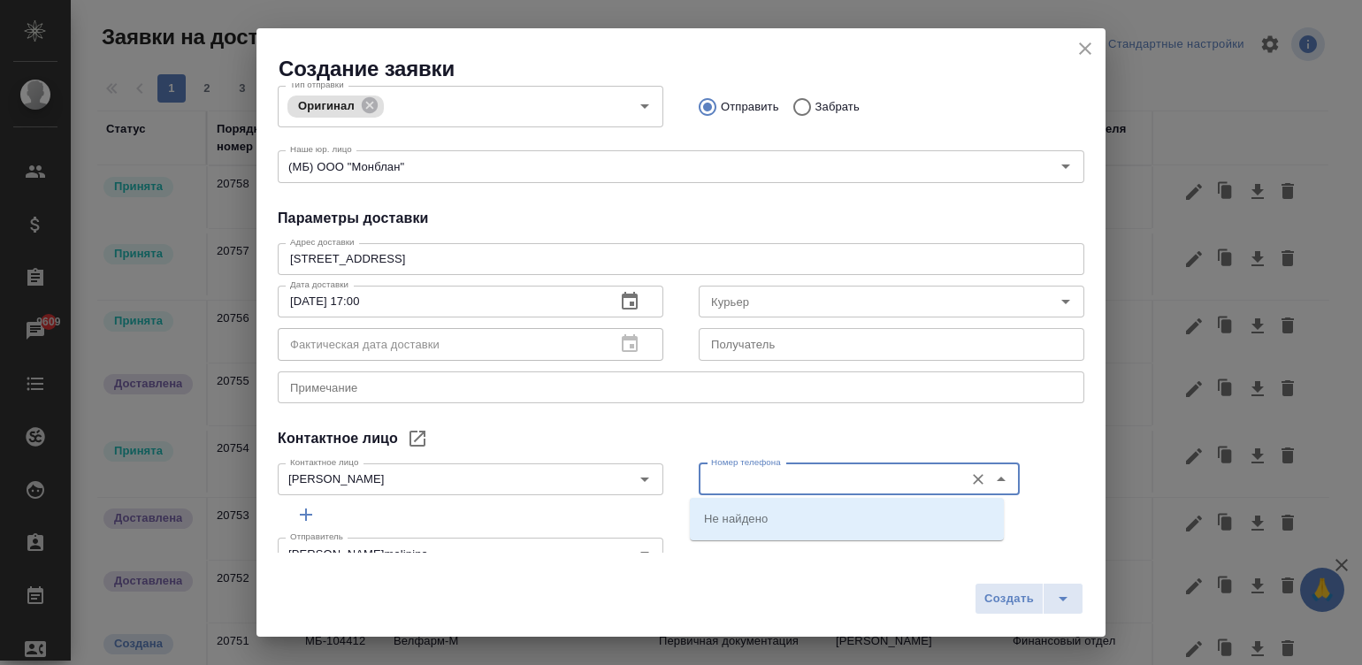
click at [770, 469] on input "Номер телефона" at bounding box center [829, 479] width 251 height 21
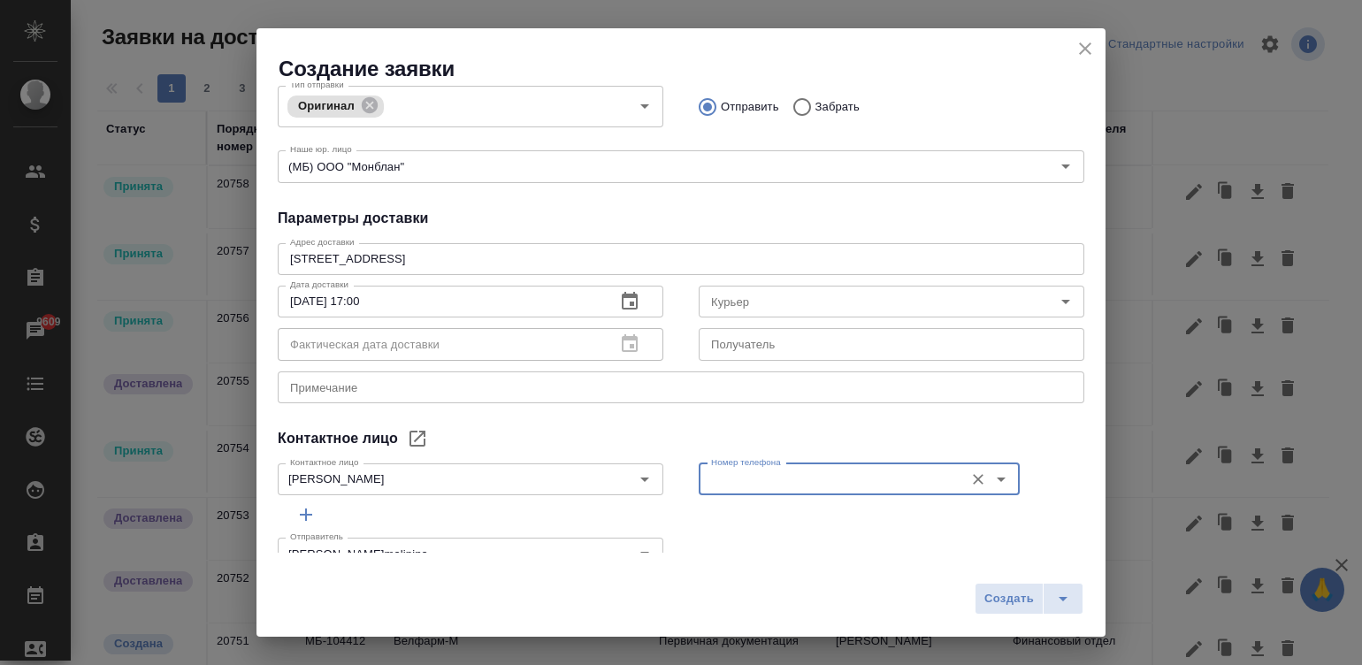
paste input "Чекмаева Мария, 89152151942"
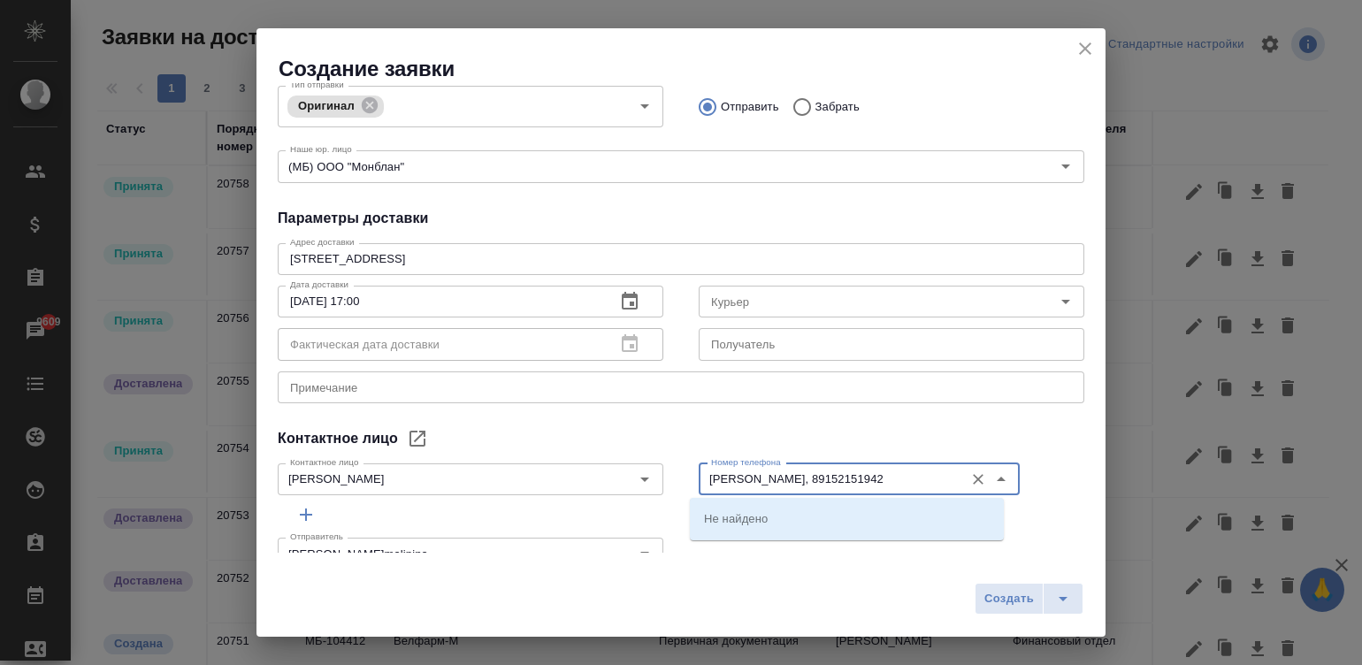
type input "Чекмаева Мария, 89152151942"
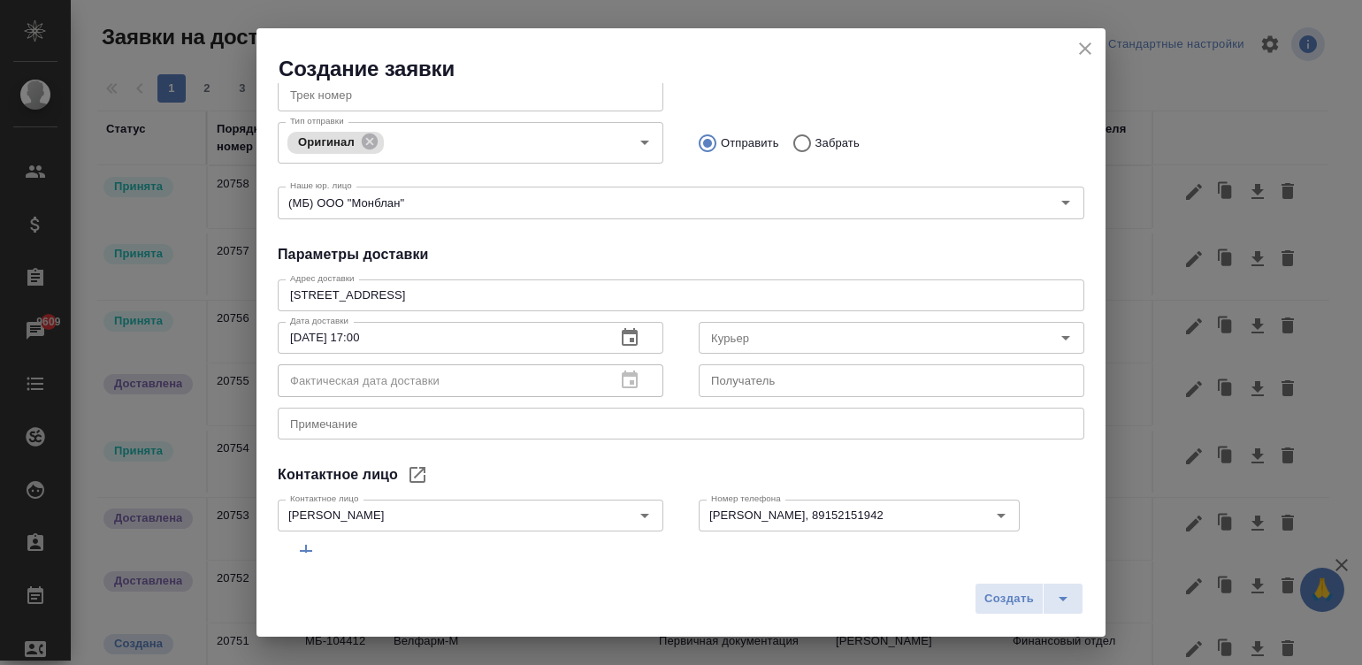
scroll to position [219, 0]
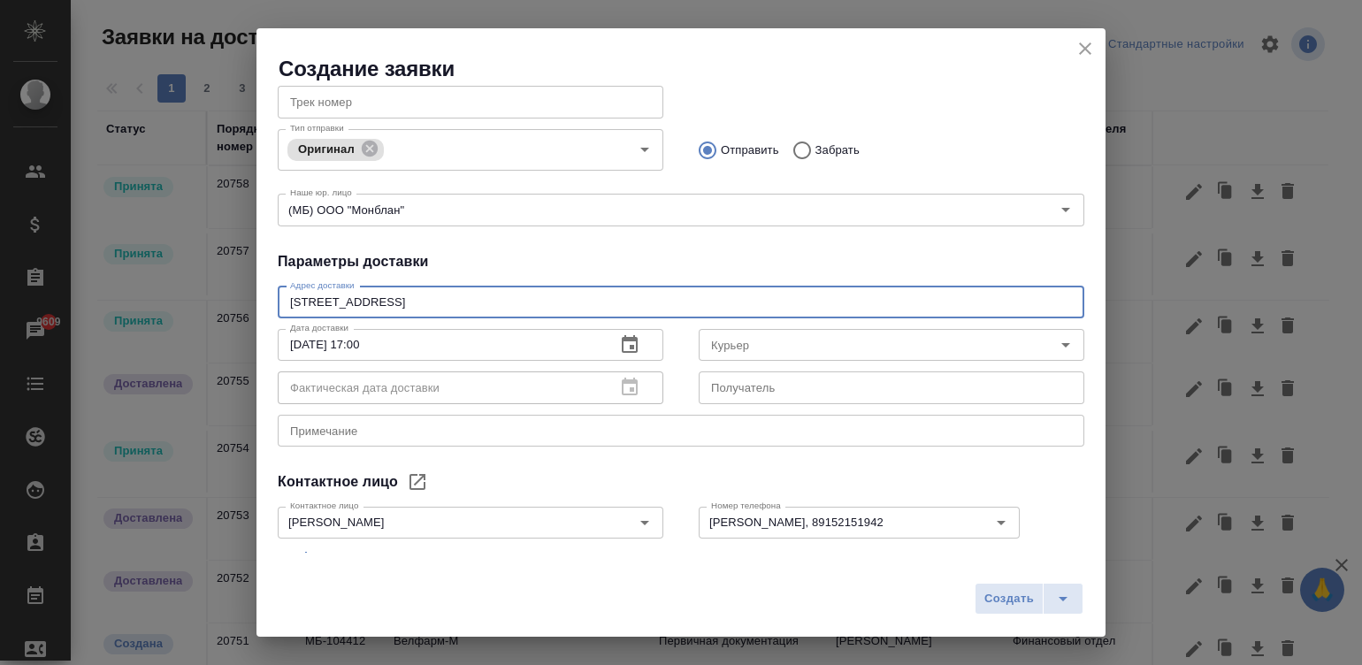
click at [732, 302] on textarea "121614, г Москва, ул Крылатская, д 17 к 3" at bounding box center [681, 301] width 782 height 13
paste textarea "Чекмаева Мария, 89152151942"
type textarea "121614, г Москва, ул Крылатская, д 17 к 3 Чекмаева Мария, 89152151942"
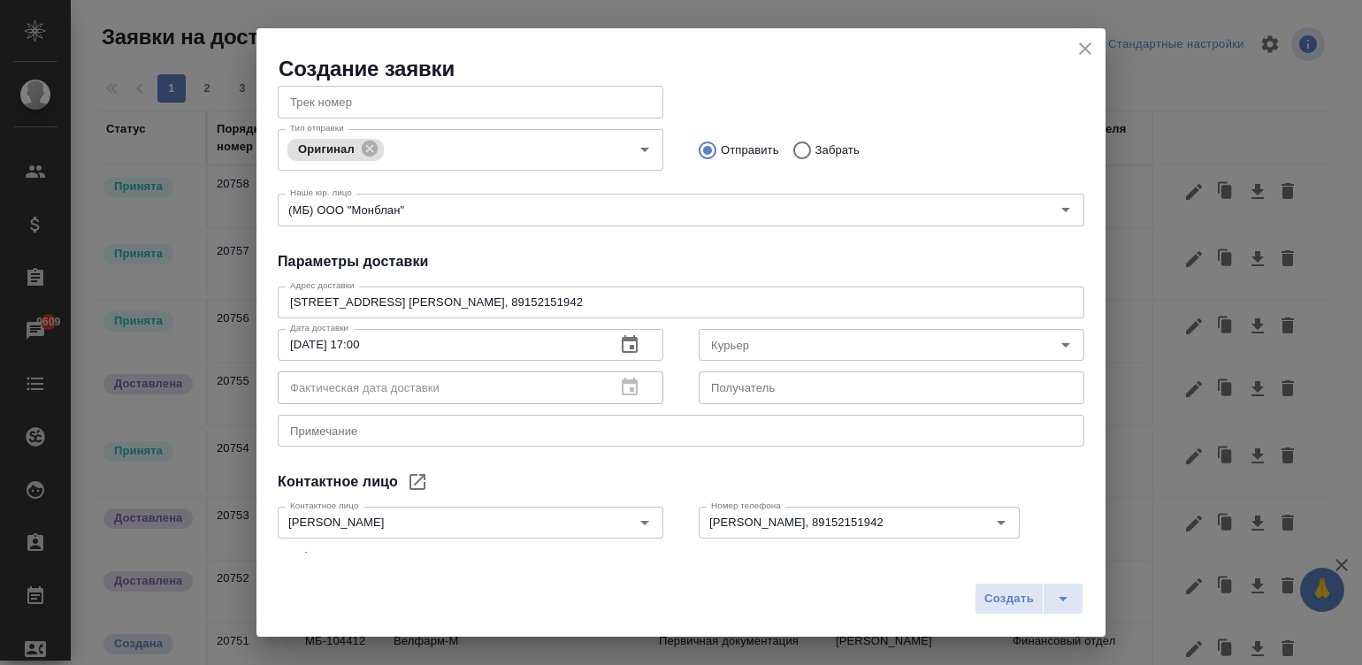
scroll to position [300, 0]
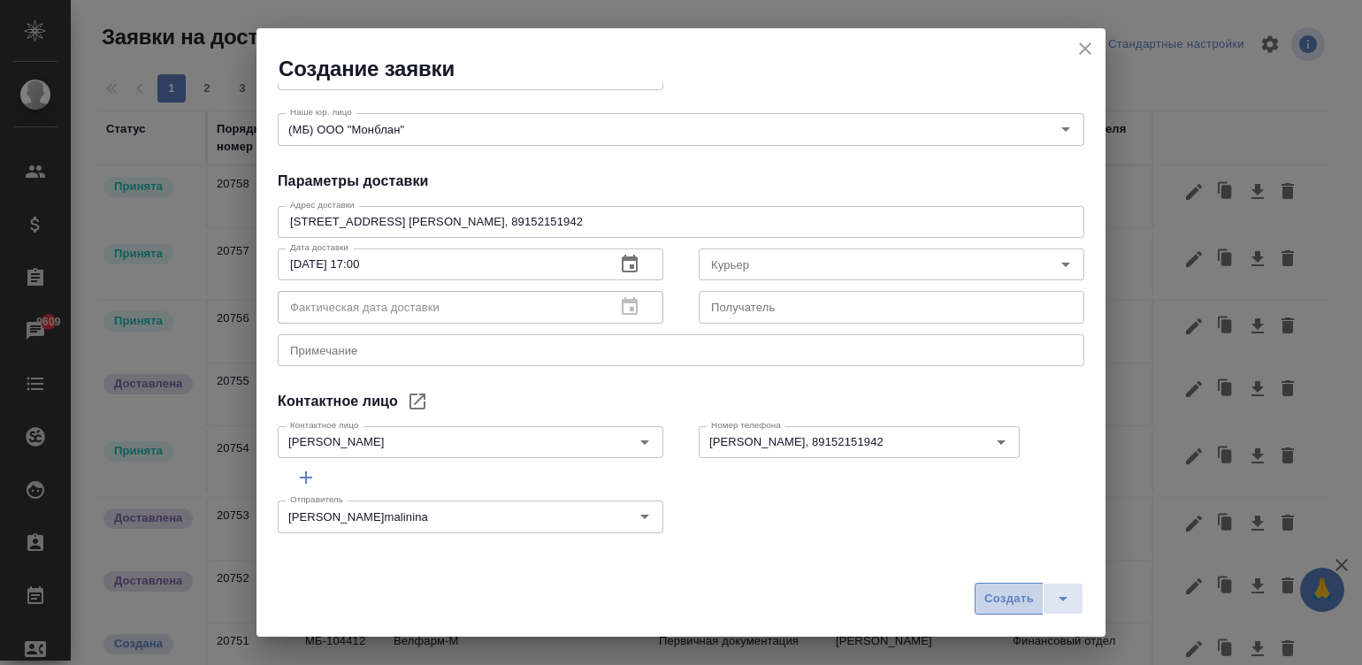
click at [930, 596] on span "Создать" at bounding box center [1009, 599] width 50 height 20
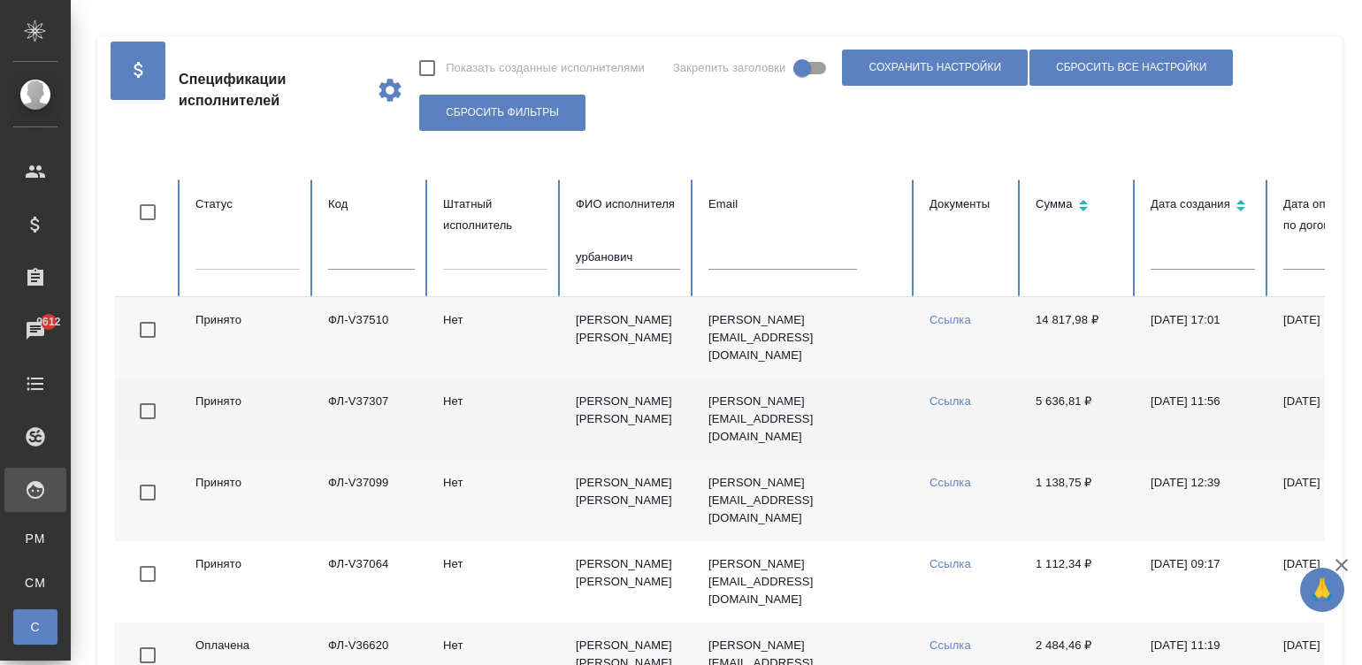
click at [1038, 413] on td "5 636,81 ₽" at bounding box center [1078, 419] width 115 height 81
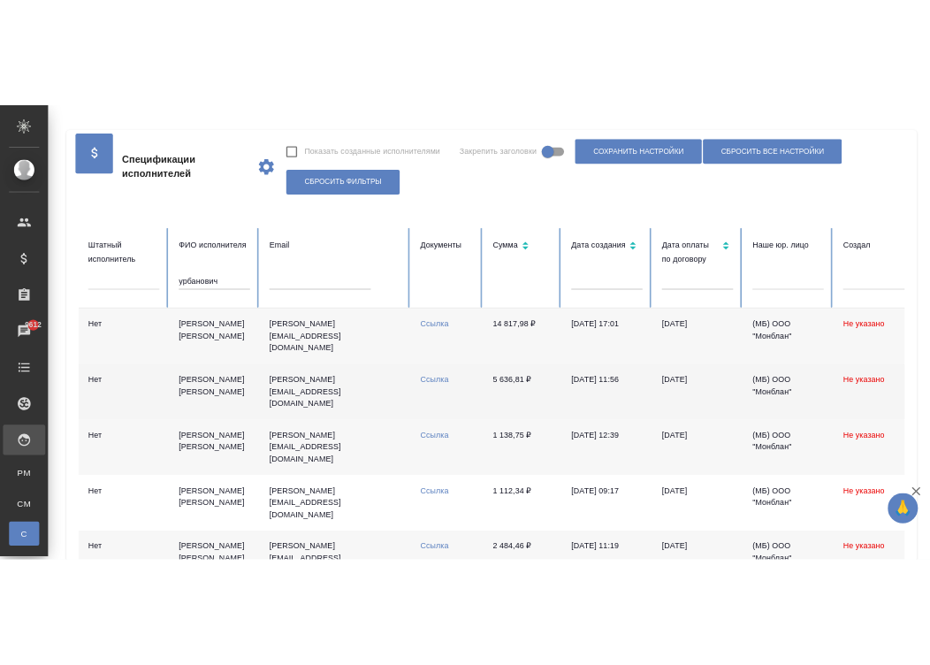
scroll to position [0, 353]
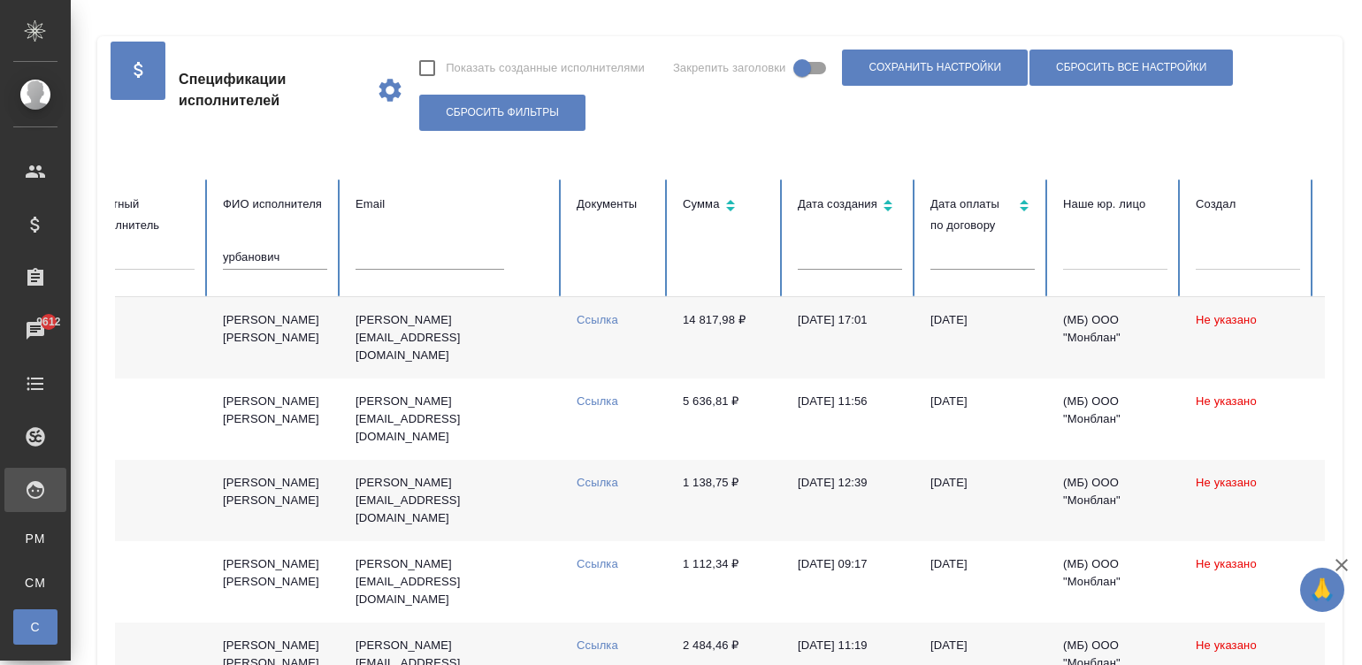
click at [584, 309] on td "Ссылка" at bounding box center [615, 337] width 106 height 81
click at [597, 314] on link "Ссылка" at bounding box center [598, 319] width 42 height 13
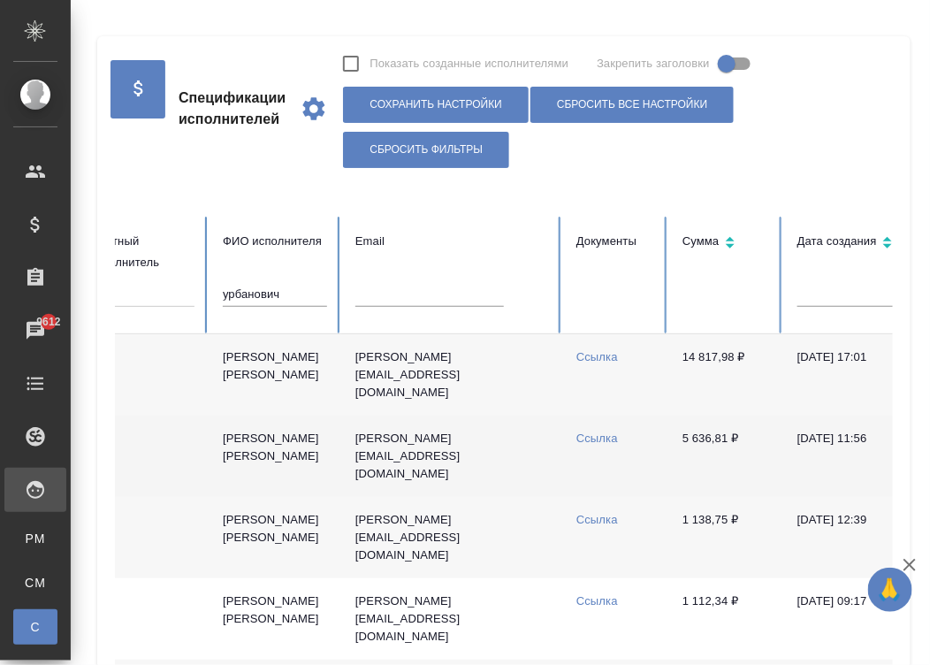
click at [675, 463] on td "5 636,81 ₽" at bounding box center [726, 456] width 115 height 81
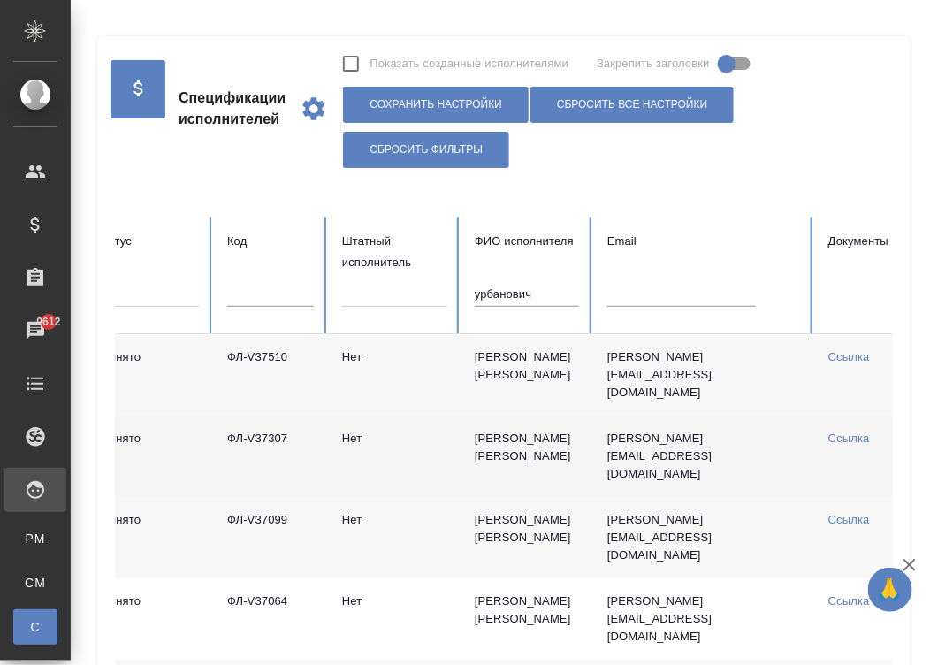
scroll to position [0, 133]
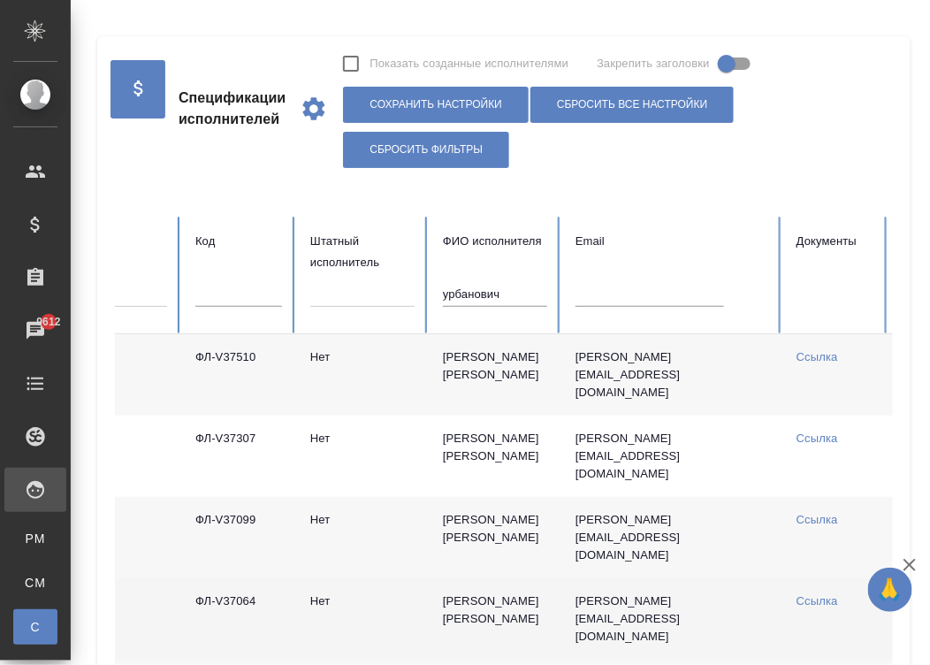
click at [814, 598] on link "Ссылка" at bounding box center [818, 600] width 42 height 13
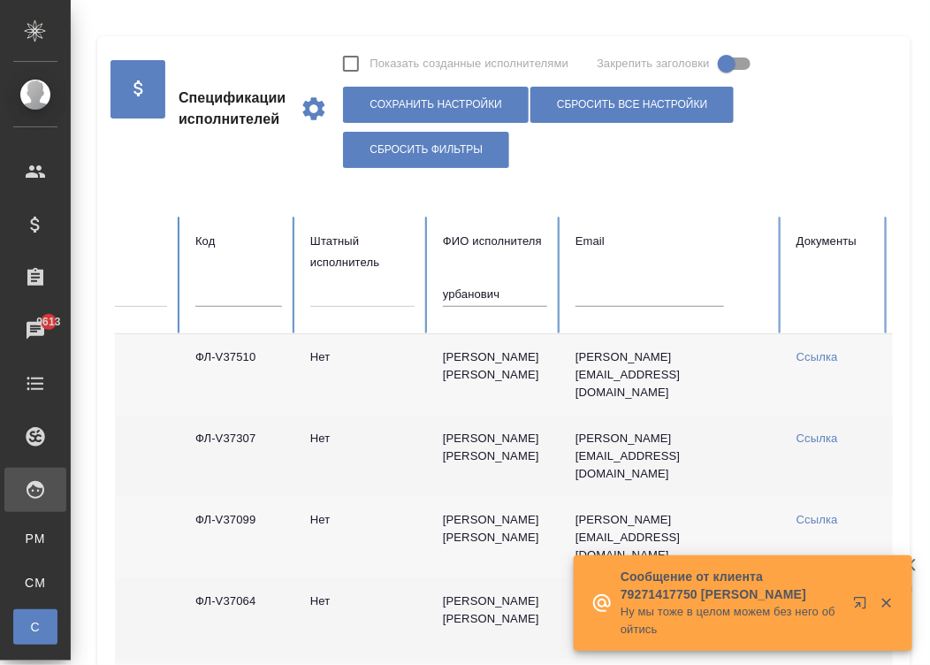
click at [805, 440] on link "Ссылка" at bounding box center [818, 438] width 42 height 13
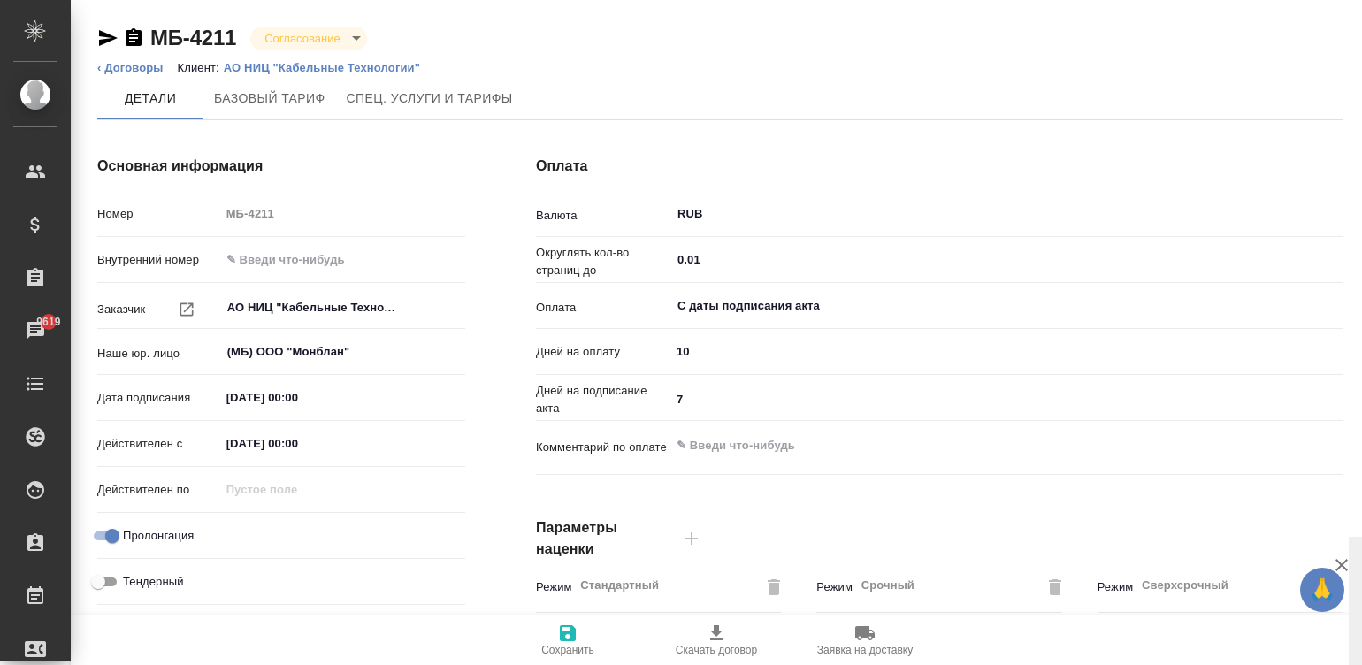
scroll to position [537, 0]
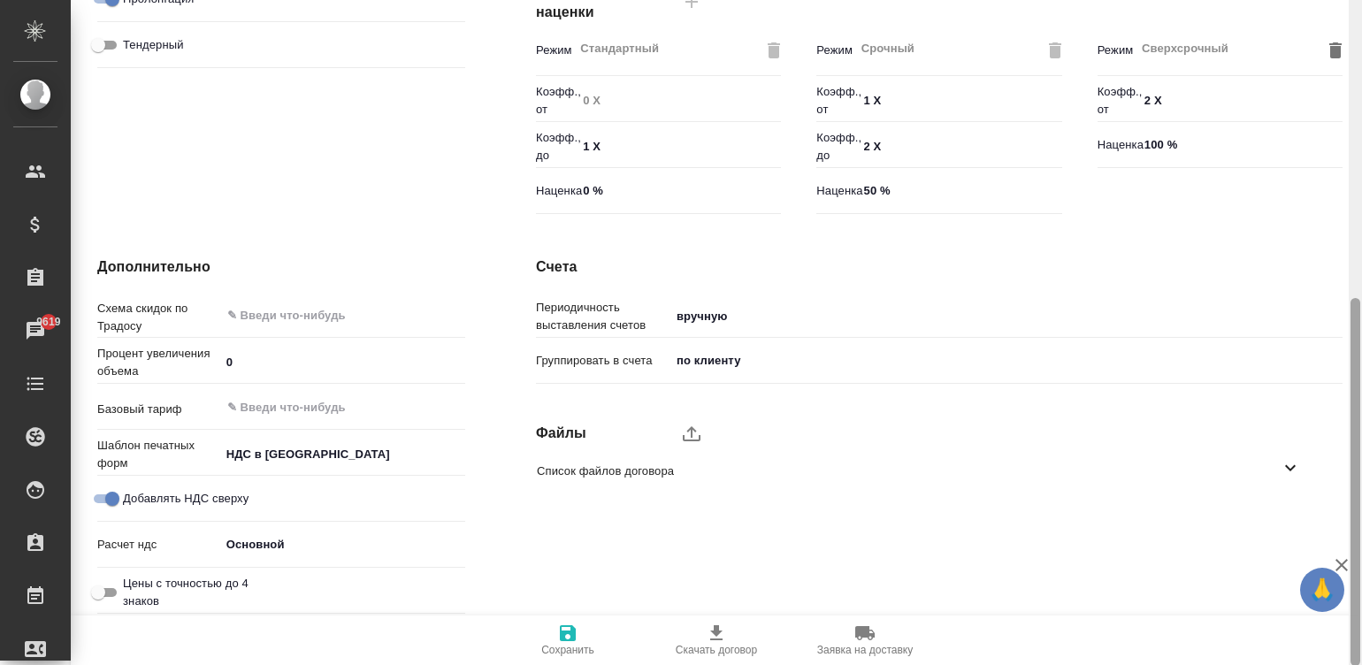
click at [1355, 523] on div at bounding box center [1355, 333] width 13 height 666
click at [676, 418] on label "upload" at bounding box center [691, 433] width 42 height 42
click at [0, 0] on input "upload" at bounding box center [0, 0] width 0 height 0
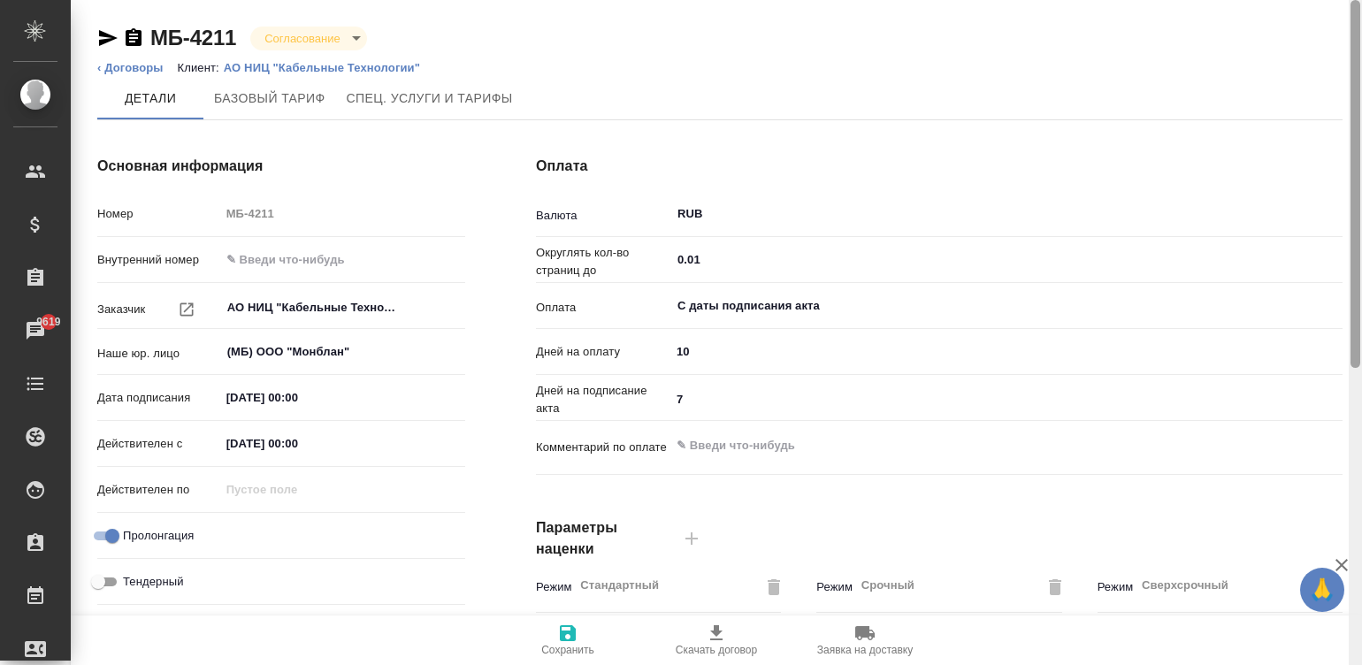
click at [1358, 26] on div at bounding box center [1355, 333] width 13 height 666
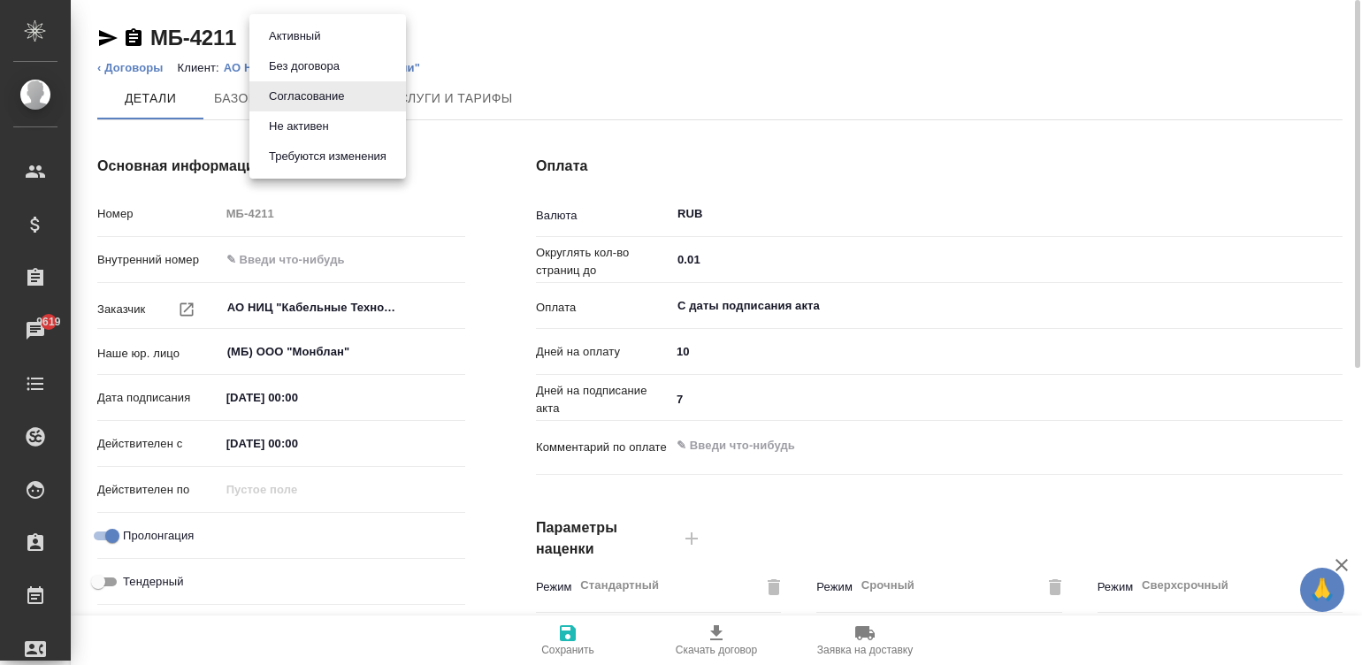
click at [301, 33] on body "🙏 .cls-1 fill:#fff; AWATERA [PERSON_NAME]malinina Клиенты Спецификации Заказы 9…" at bounding box center [681, 332] width 1362 height 665
click at [351, 32] on li "Активный" at bounding box center [327, 36] width 157 height 30
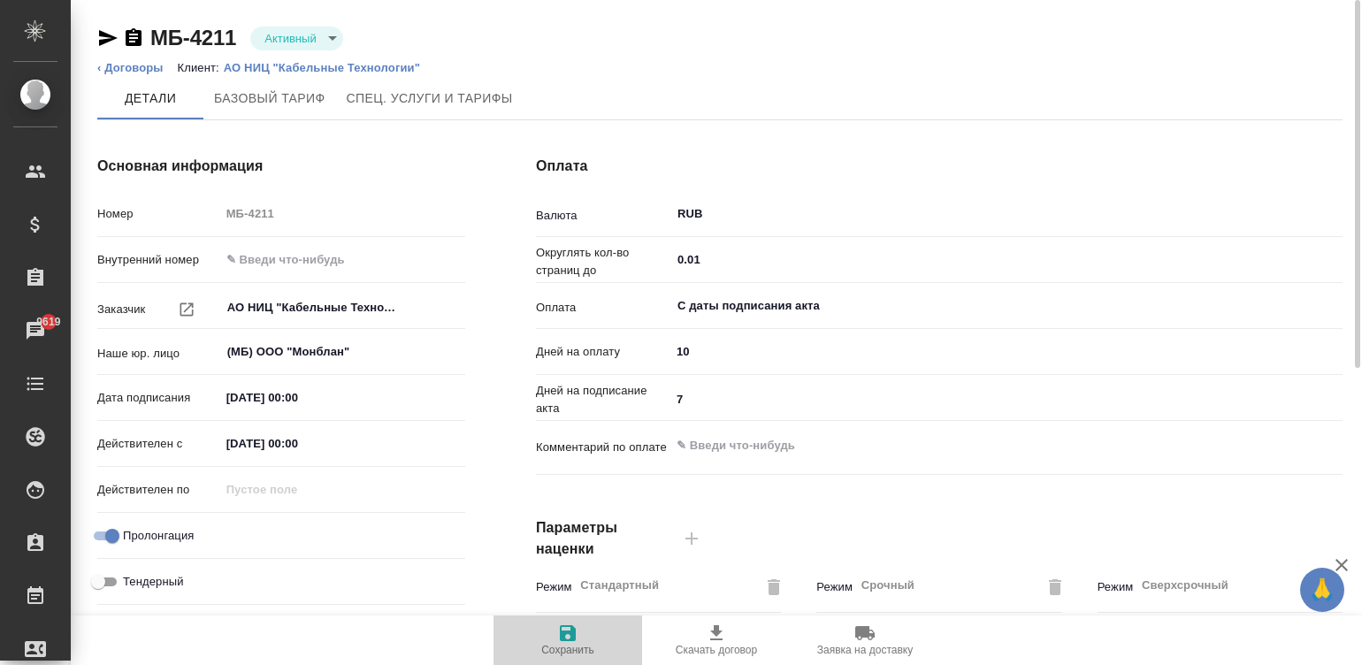
click at [565, 646] on span "Сохранить" at bounding box center [567, 650] width 53 height 12
click at [563, 650] on span "Сохранить" at bounding box center [567, 650] width 53 height 12
